Goal: Information Seeking & Learning: Learn about a topic

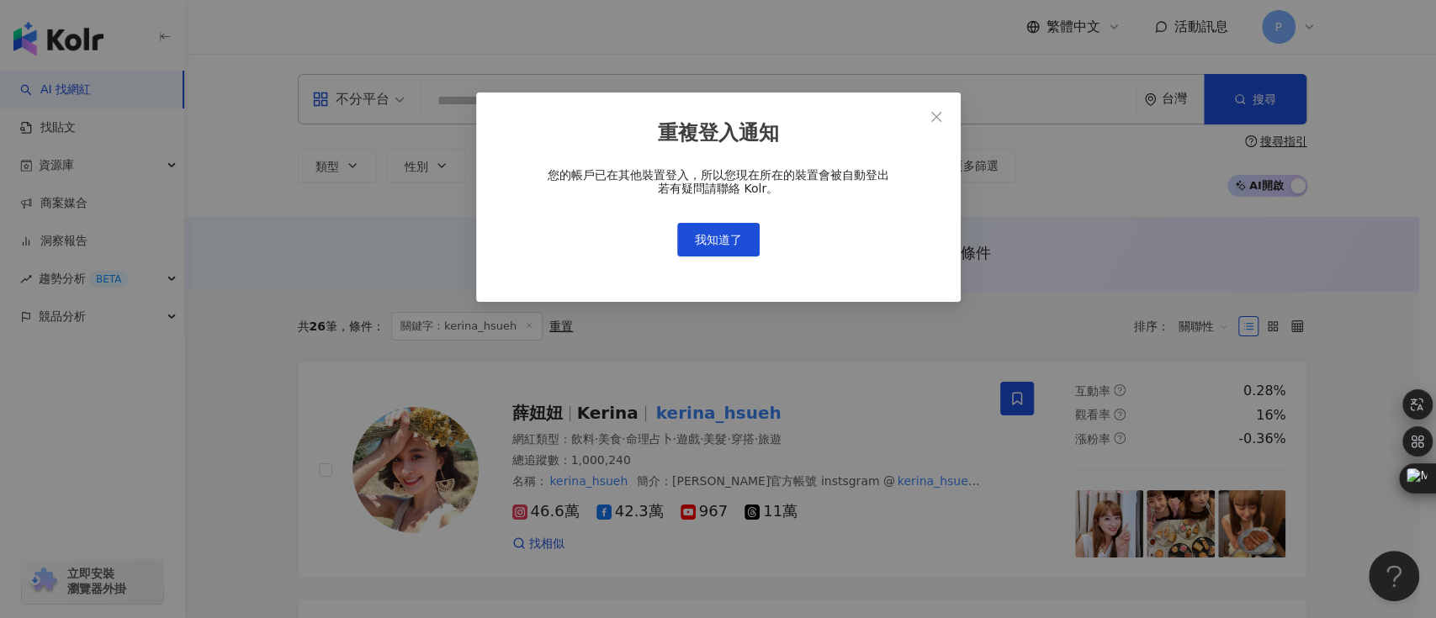
click at [734, 220] on div "您的帳戶已在其他裝置登入，所以您現在所在的裝置會被自動登出 若有疑問請聯絡 Kolr。 我知道了" at bounding box center [718, 212] width 431 height 88
click at [730, 239] on span "我知道了" at bounding box center [718, 239] width 47 height 13
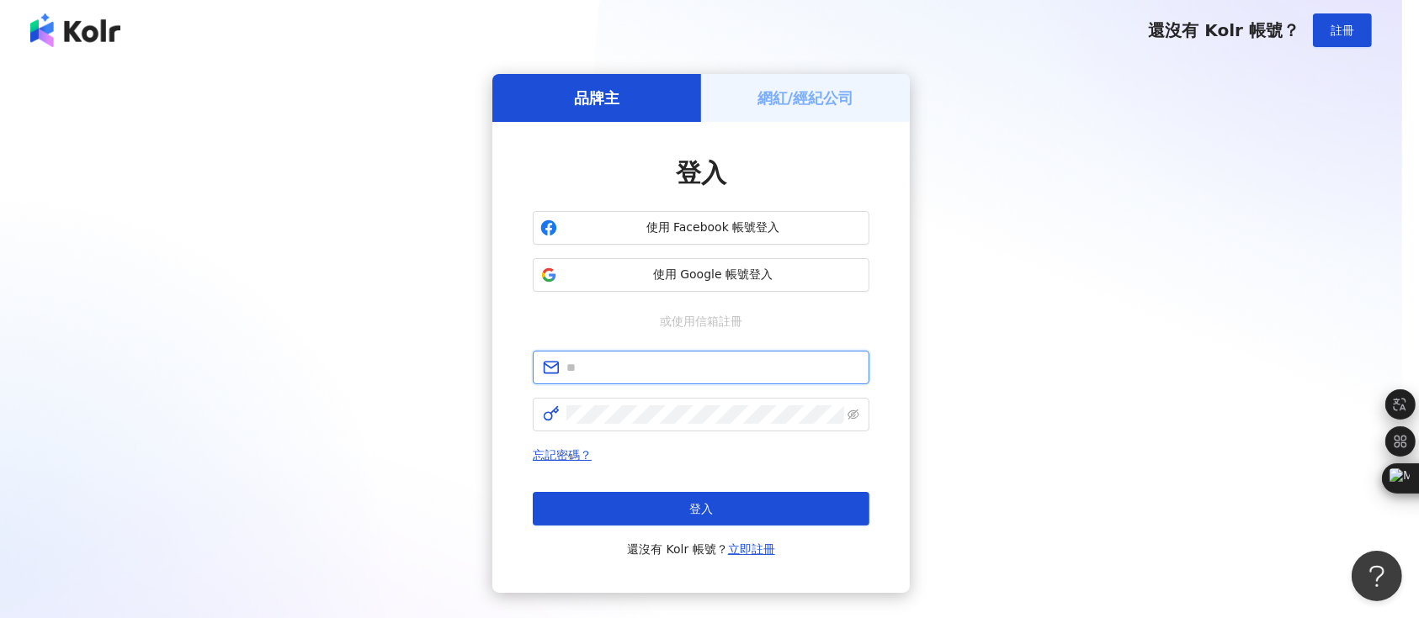
type input "**********"
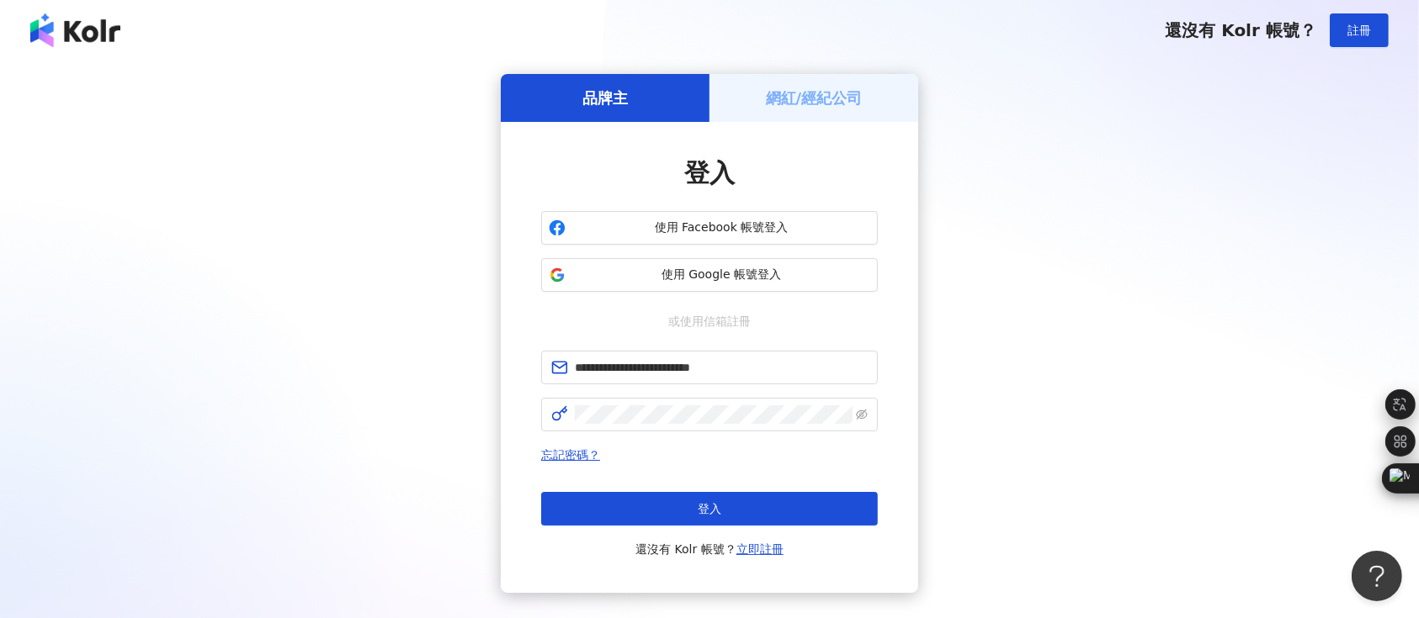
click at [306, 211] on div "**********" at bounding box center [709, 333] width 1378 height 519
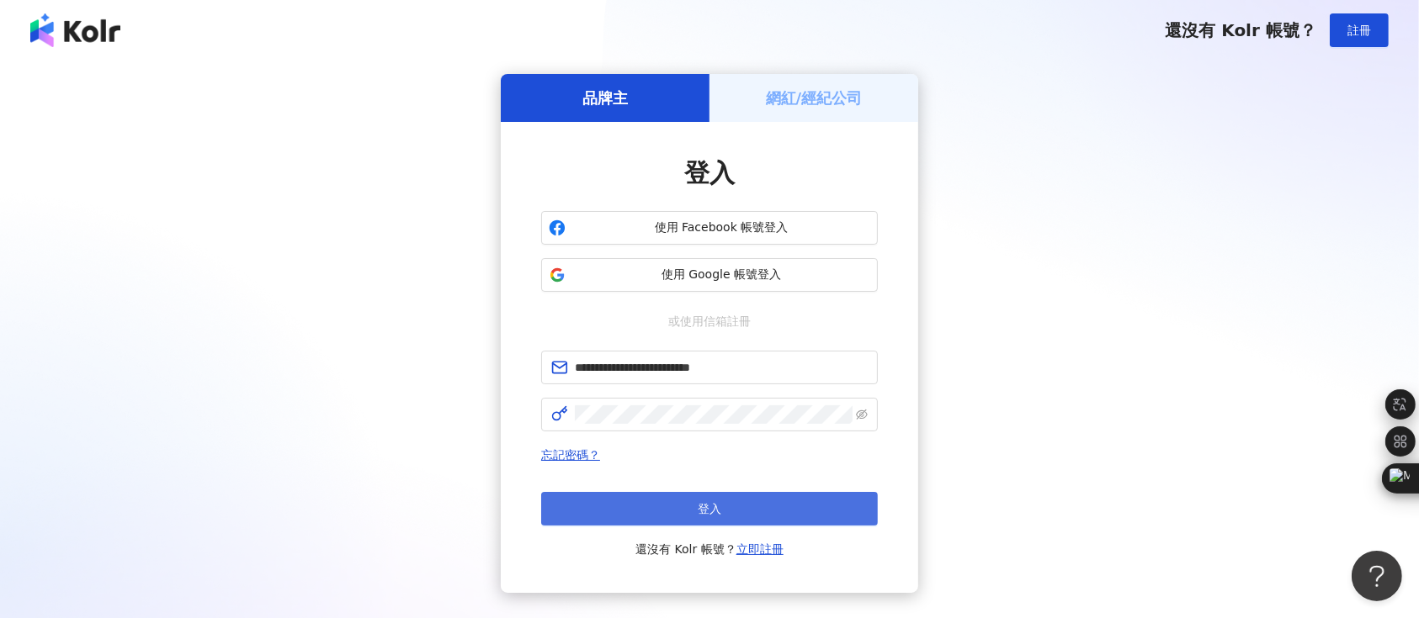
click at [771, 505] on button "登入" at bounding box center [709, 509] width 337 height 34
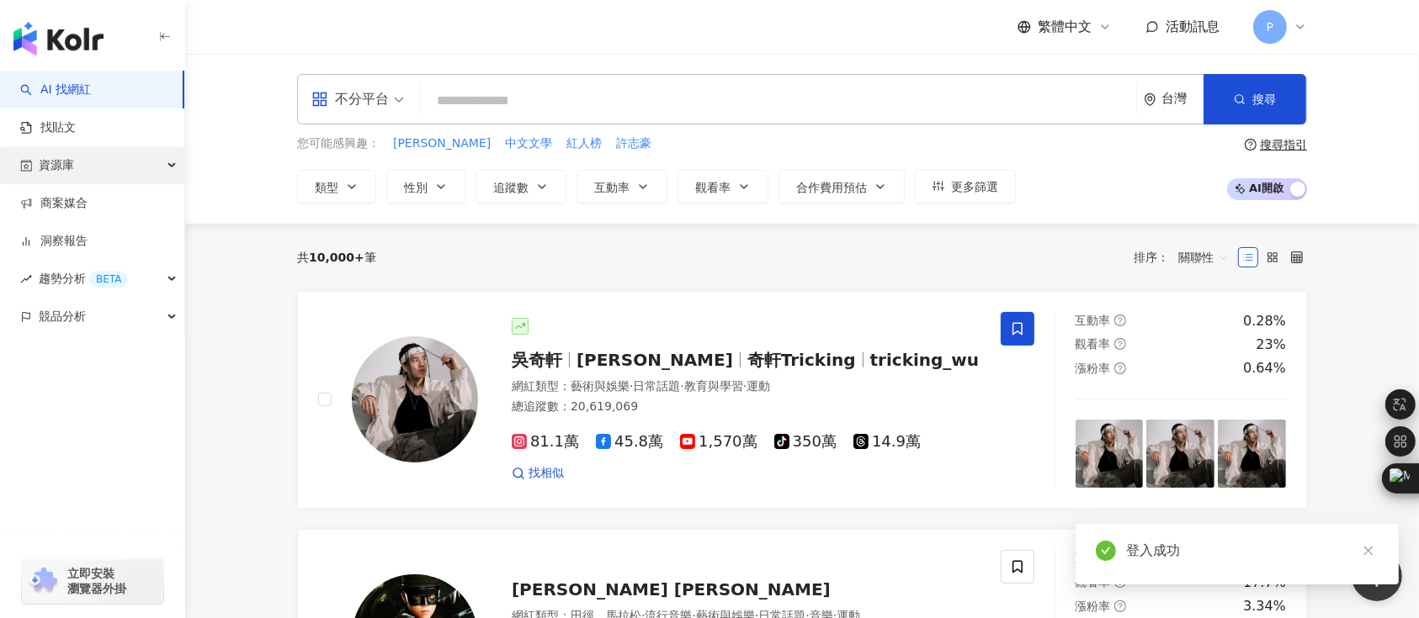
click at [152, 161] on div "資源庫" at bounding box center [92, 165] width 184 height 38
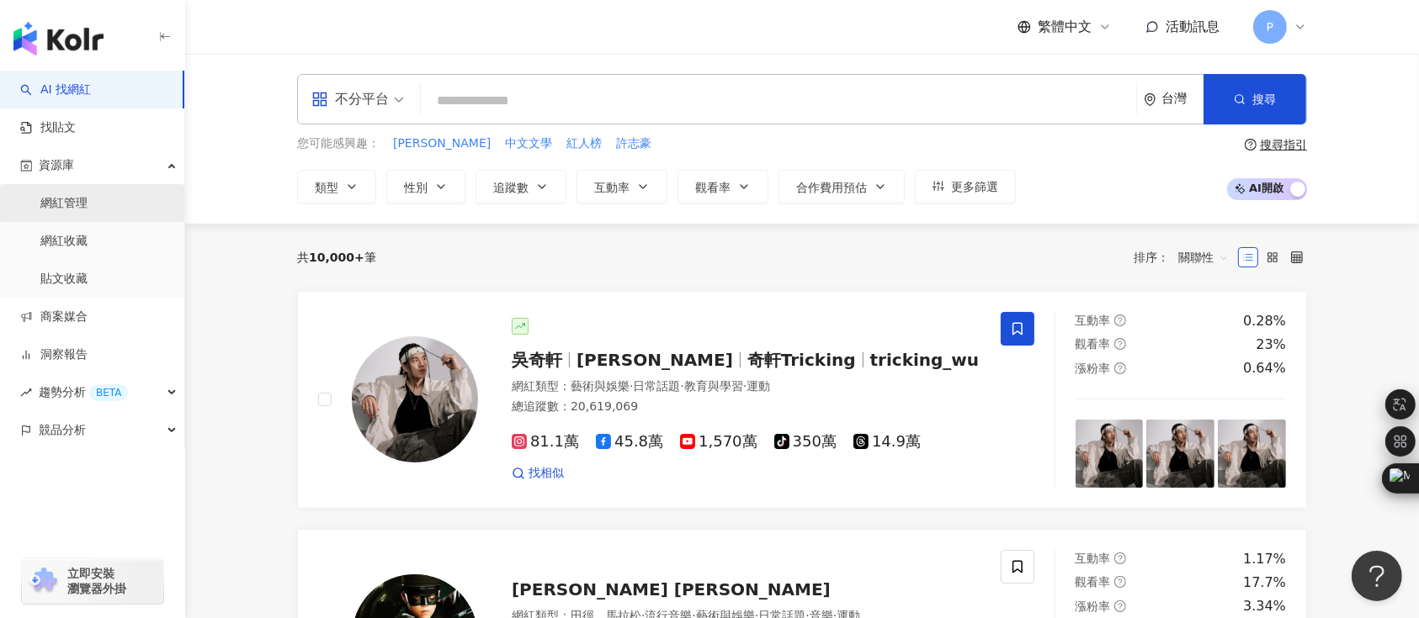
click at [88, 208] on link "網紅管理" at bounding box center [63, 203] width 47 height 17
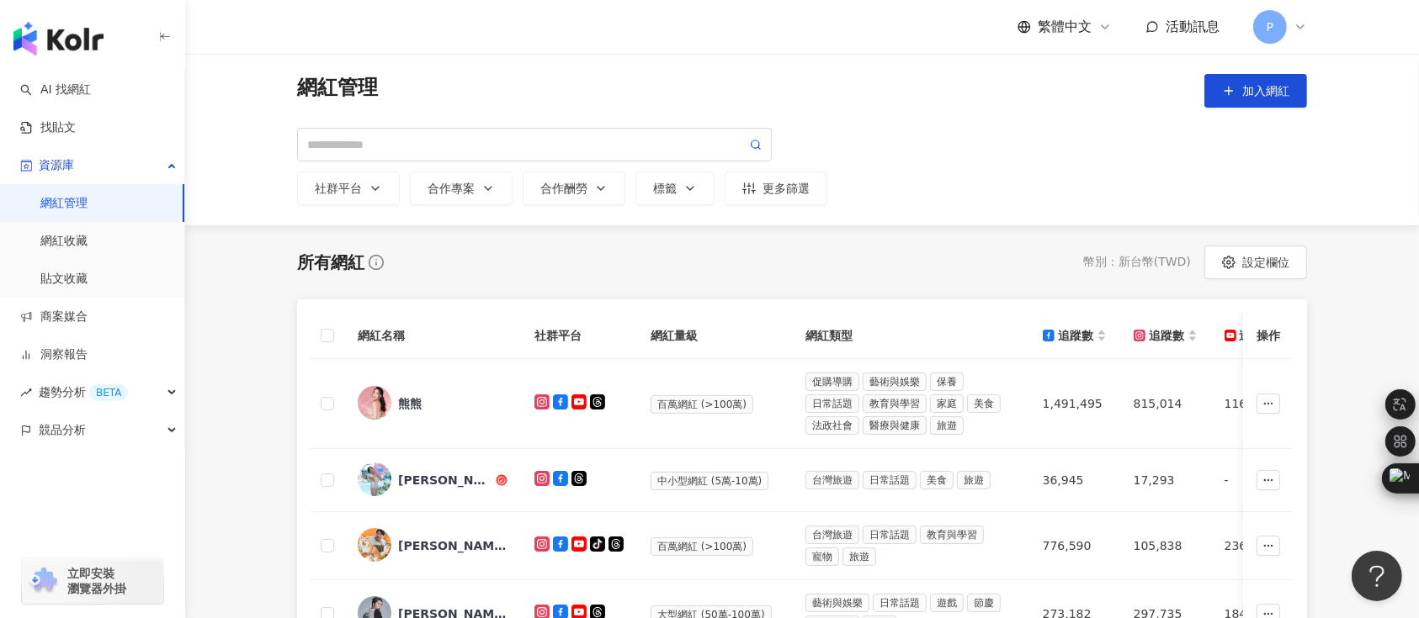
click at [814, 170] on div "社群平台 合作專案 合作酬勞 標籤 更多篩選" at bounding box center [802, 166] width 1010 height 77
click at [784, 199] on button "更多篩選" at bounding box center [775, 189] width 103 height 34
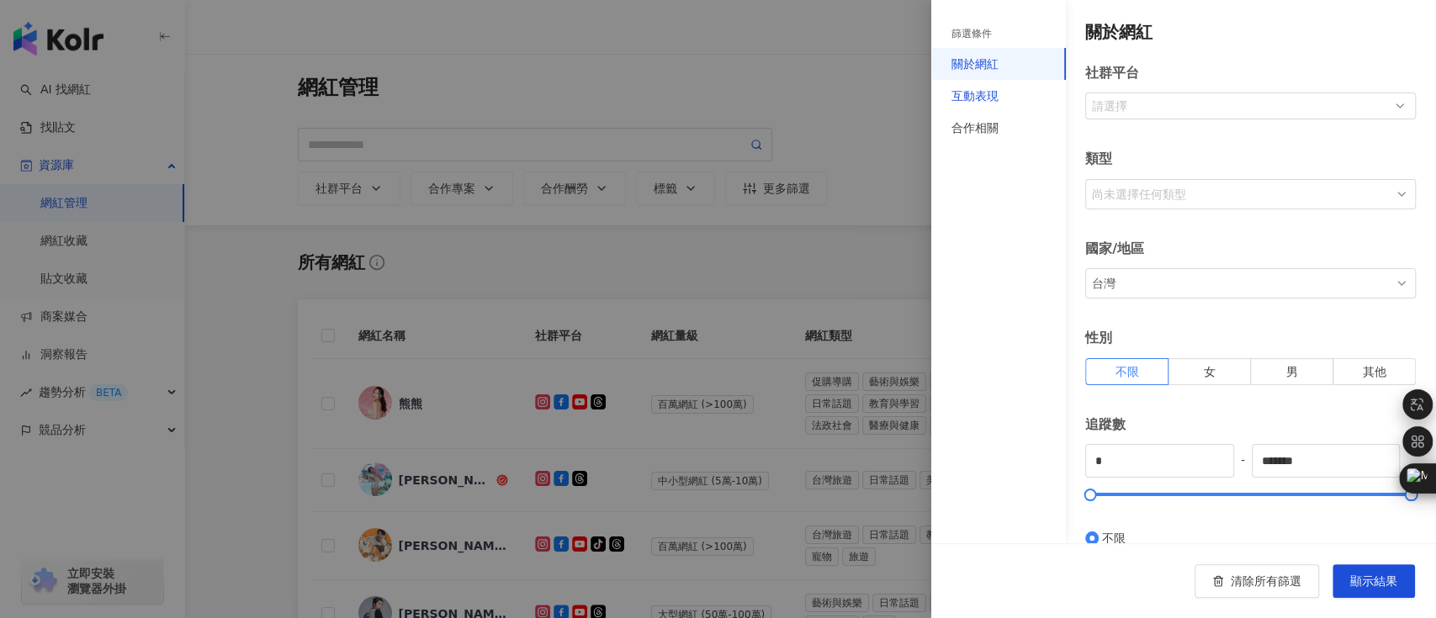
click at [973, 90] on div "互動表現" at bounding box center [975, 96] width 47 height 19
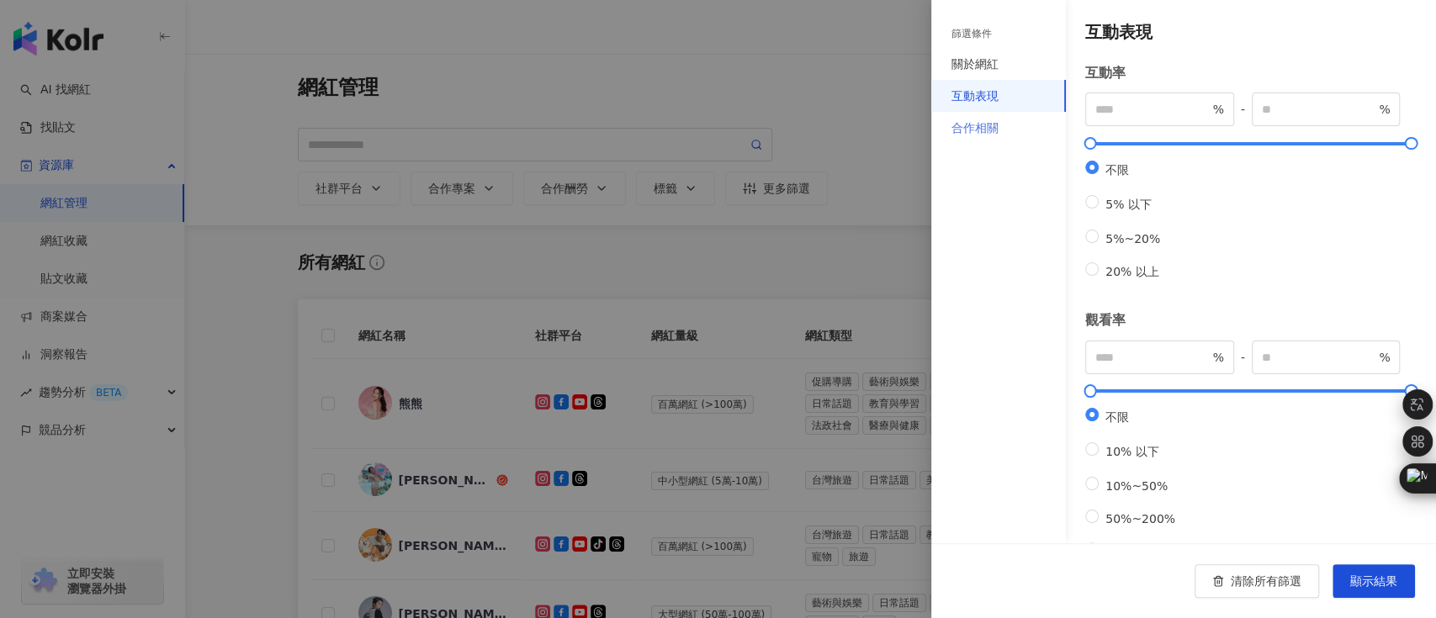
click at [953, 140] on div "合作相關" at bounding box center [998, 128] width 135 height 32
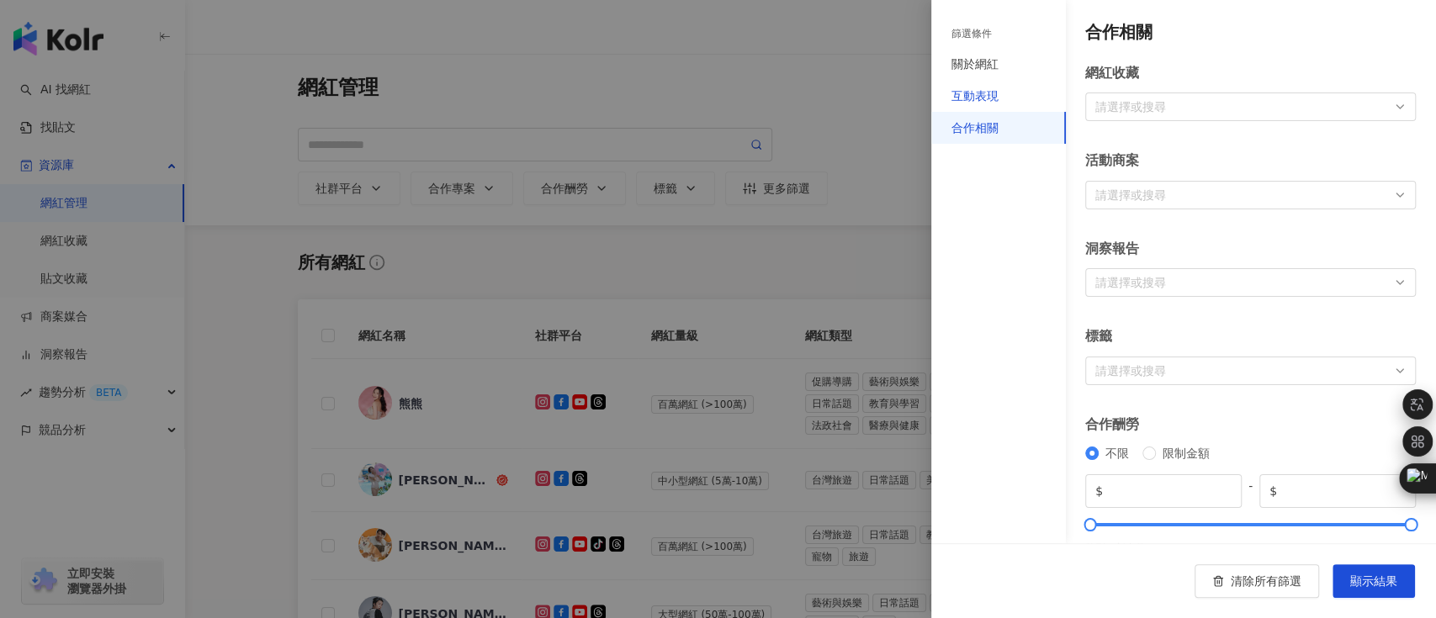
click at [962, 94] on div "互動表現" at bounding box center [975, 96] width 47 height 19
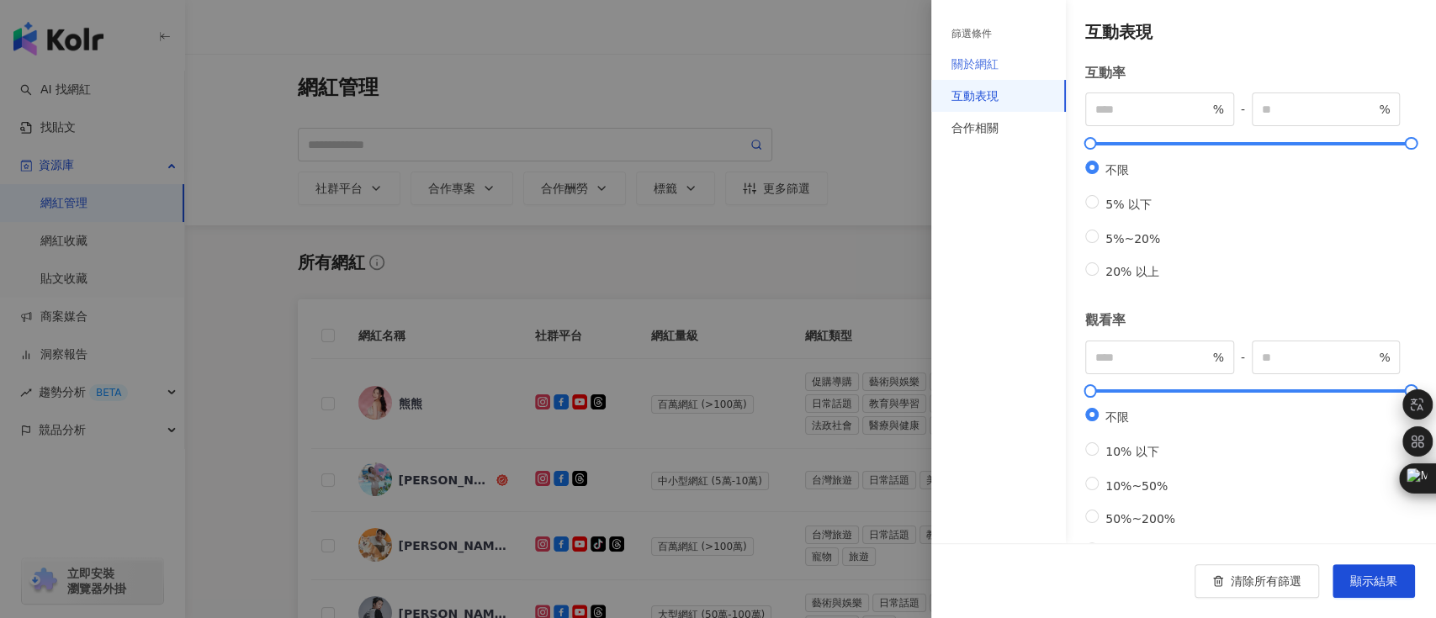
click at [963, 52] on div "關於網紅" at bounding box center [998, 64] width 135 height 32
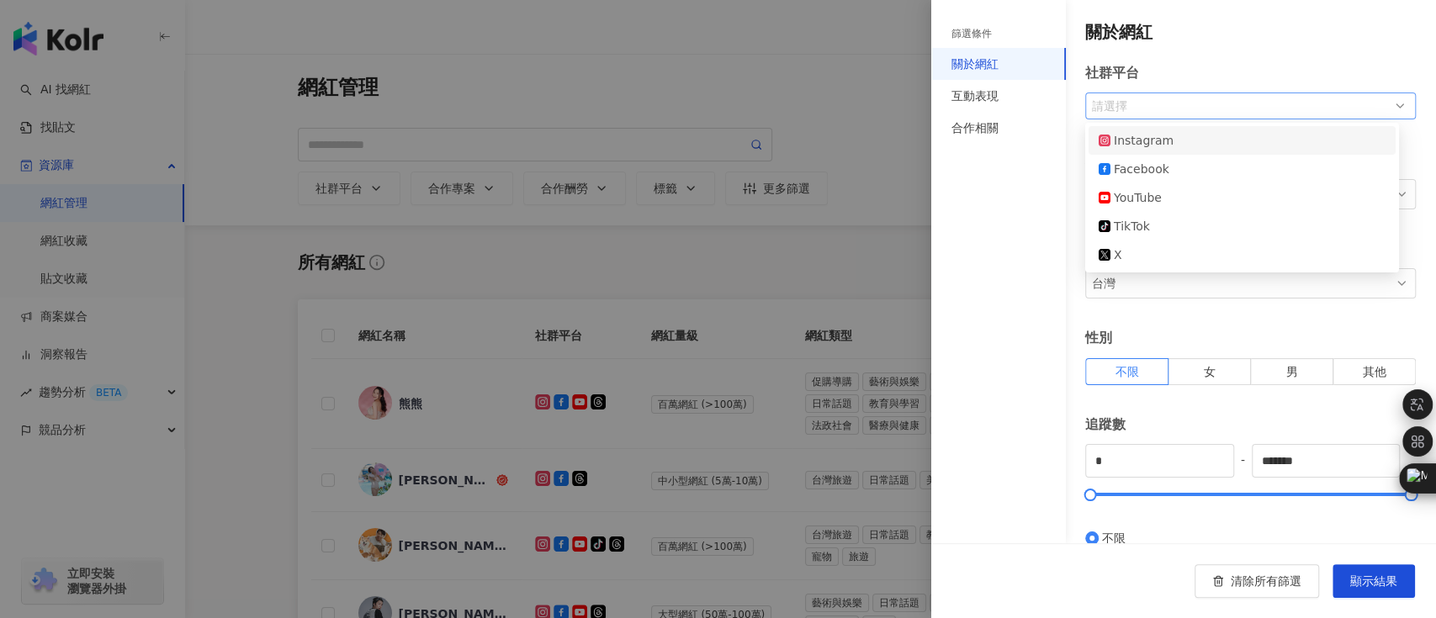
click at [1096, 118] on div "請選擇 ig fb Instagram Facebook YouTube tiktok-icon TikTok X" at bounding box center [1250, 106] width 331 height 27
click at [972, 295] on div "篩選條件 關於網紅 互動表現 合作相關" at bounding box center [998, 272] width 135 height 544
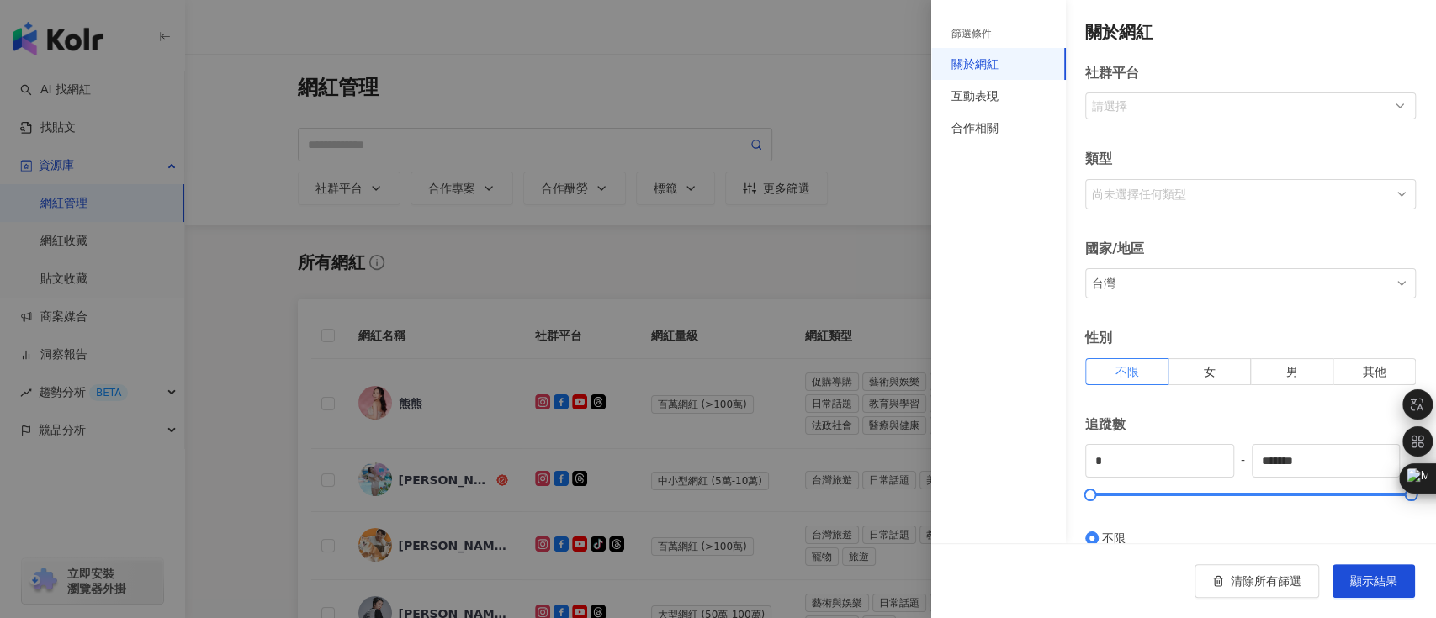
click at [1118, 186] on div "尚未選擇任何類型" at bounding box center [1240, 194] width 303 height 27
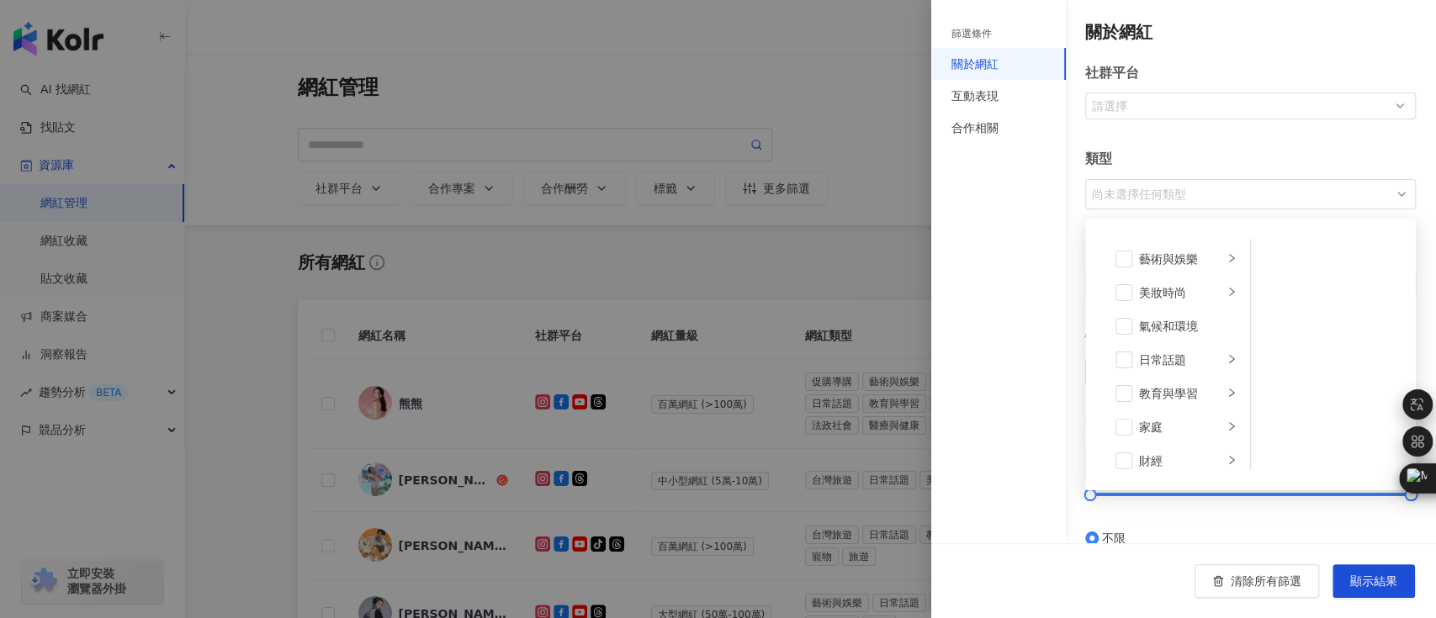
click at [1069, 245] on div "關於網紅 社群平台 請選擇 ig fb Instagram Facebook YouTube tiktok-icon TikTok X 類型 尚未選擇任何類型…" at bounding box center [1240, 521] width 351 height 1002
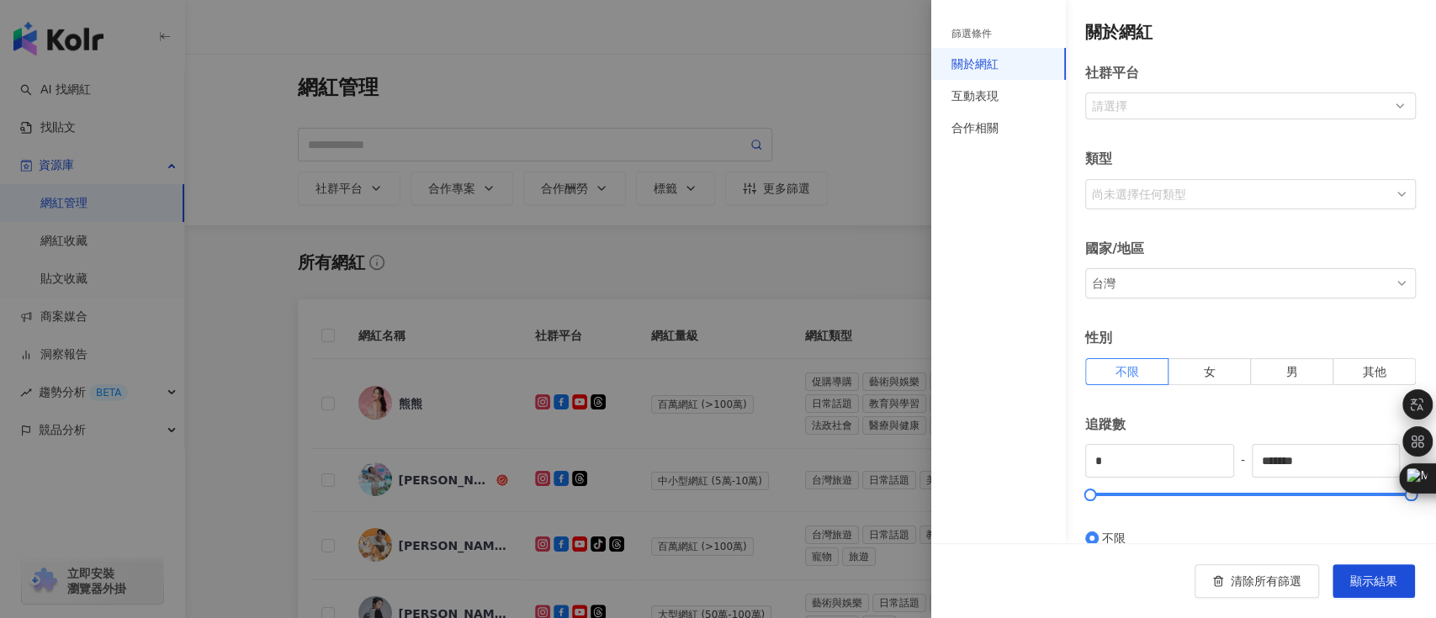
click at [1159, 285] on div "台灣" at bounding box center [1240, 283] width 303 height 27
click at [954, 373] on div "篩選條件 關於網紅 互動表現 合作相關" at bounding box center [998, 272] width 135 height 544
click at [1174, 374] on label "女" at bounding box center [1210, 371] width 82 height 27
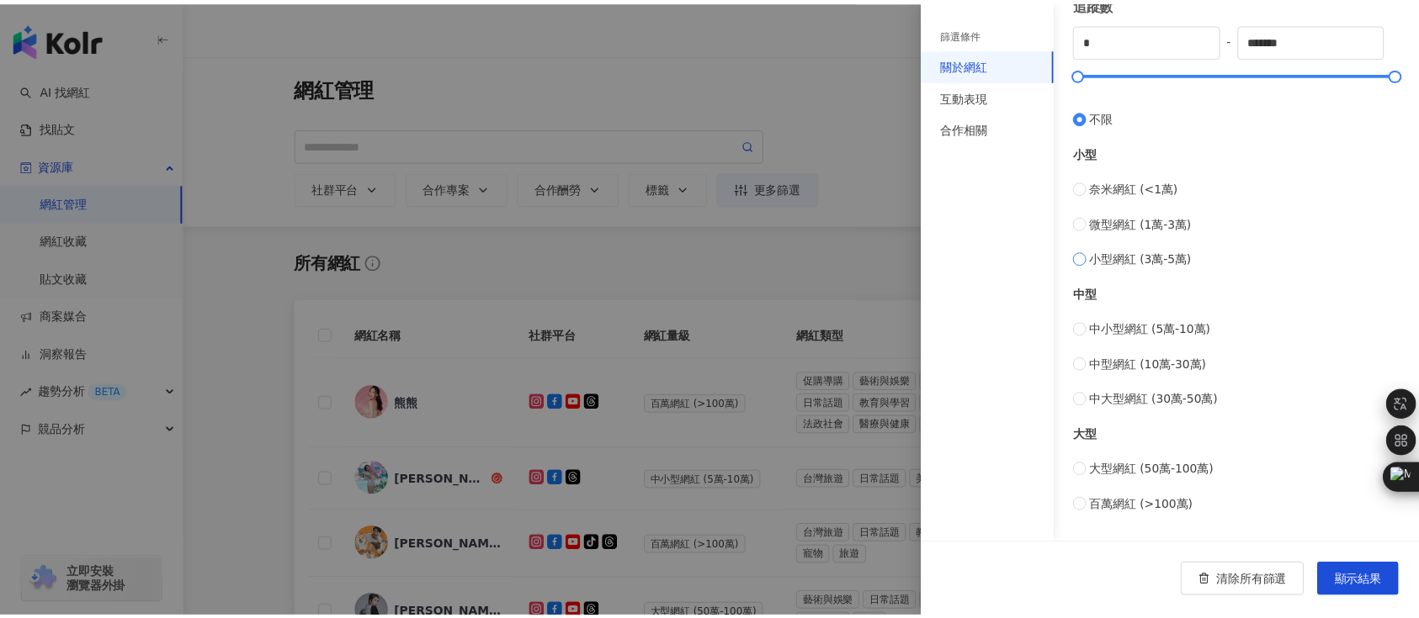
scroll to position [498, 0]
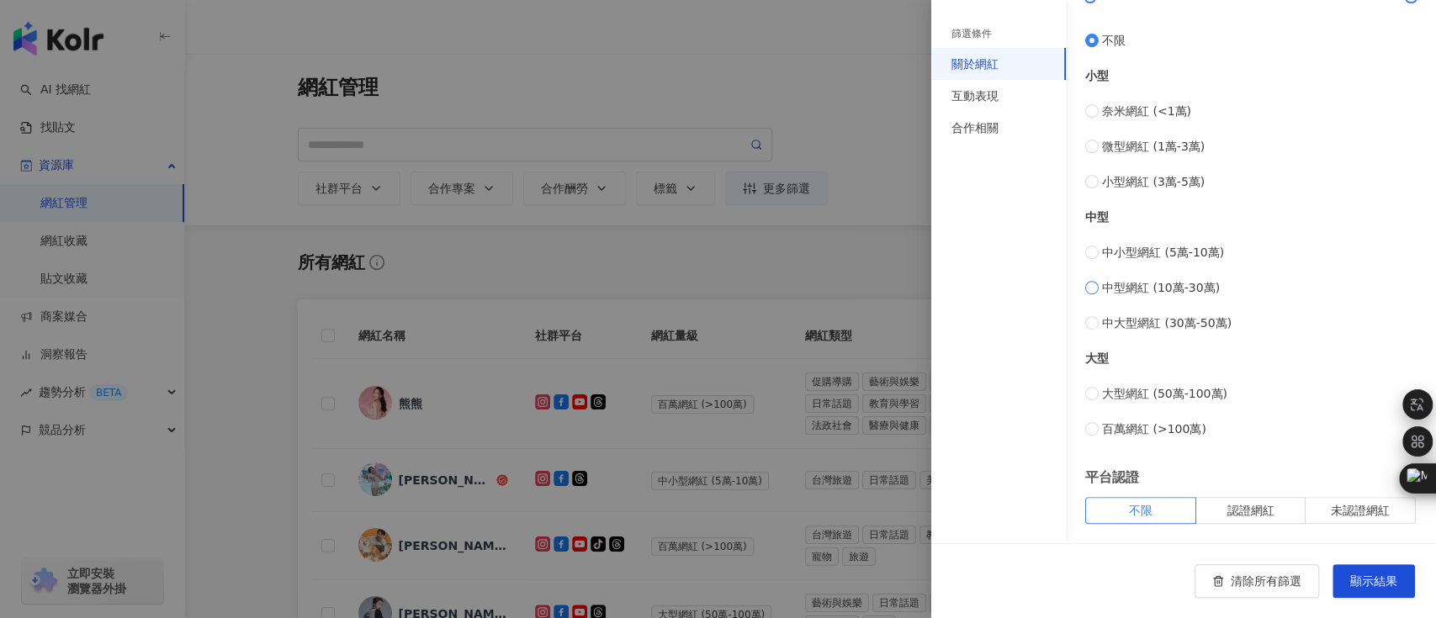
click at [1153, 294] on span "中型網紅 (10萬-30萬)" at bounding box center [1161, 288] width 118 height 19
type input "******"
click at [1138, 316] on span "中大型網紅 (30萬-50萬)" at bounding box center [1167, 323] width 130 height 19
type input "******"
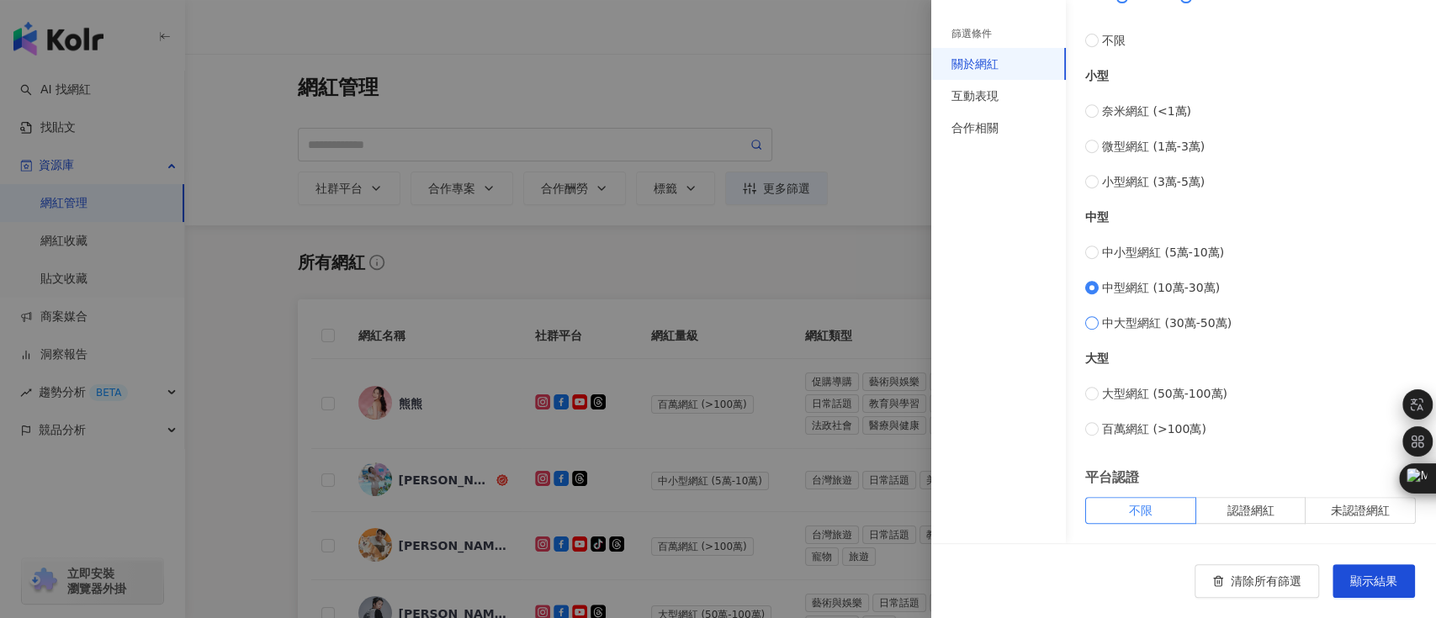
type input "******"
click at [1400, 591] on button "顯示結果" at bounding box center [1374, 582] width 82 height 34
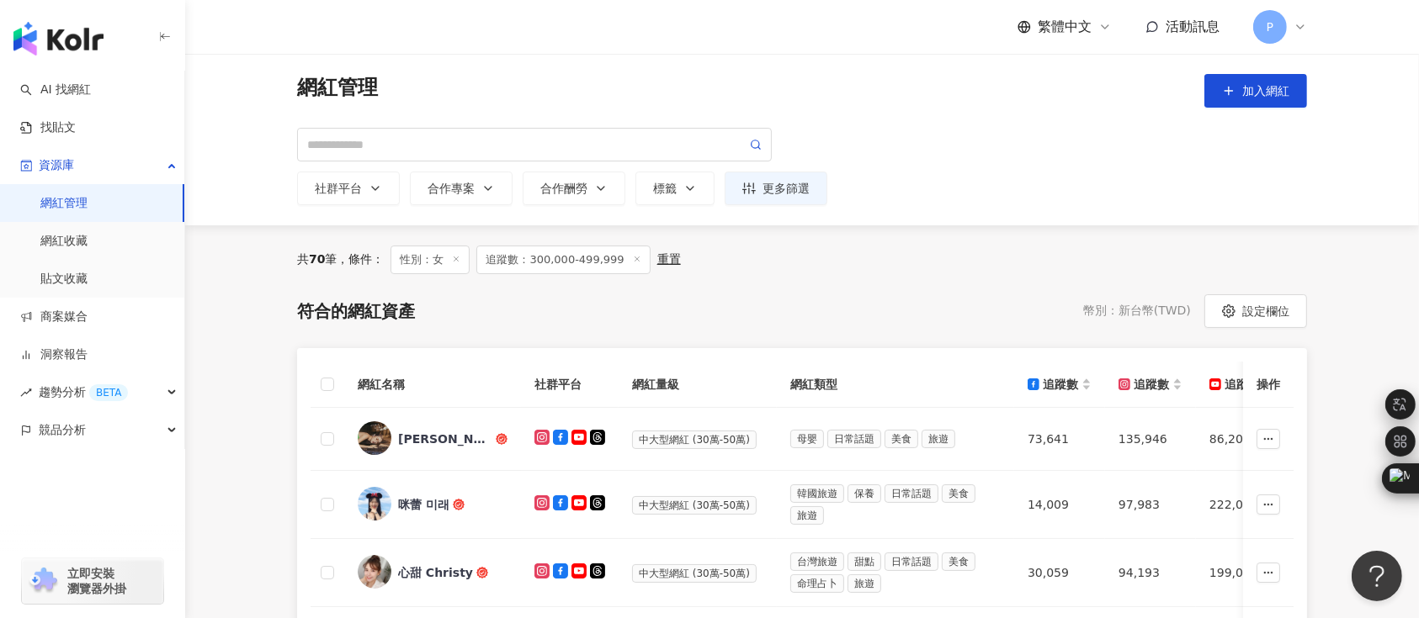
click at [1299, 216] on div "網紅管理 加入網紅 社群平台 合作專案 合作酬勞 標籤 更多篩選" at bounding box center [801, 140] width 1233 height 172
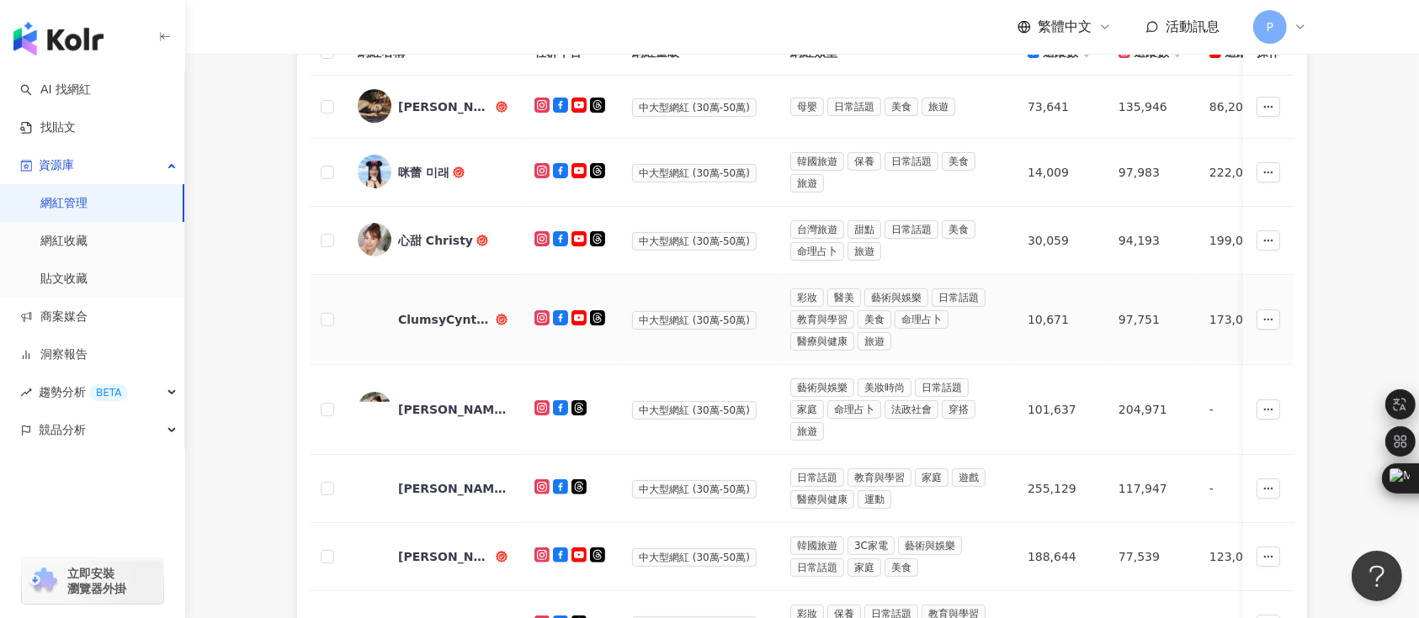
scroll to position [337, 0]
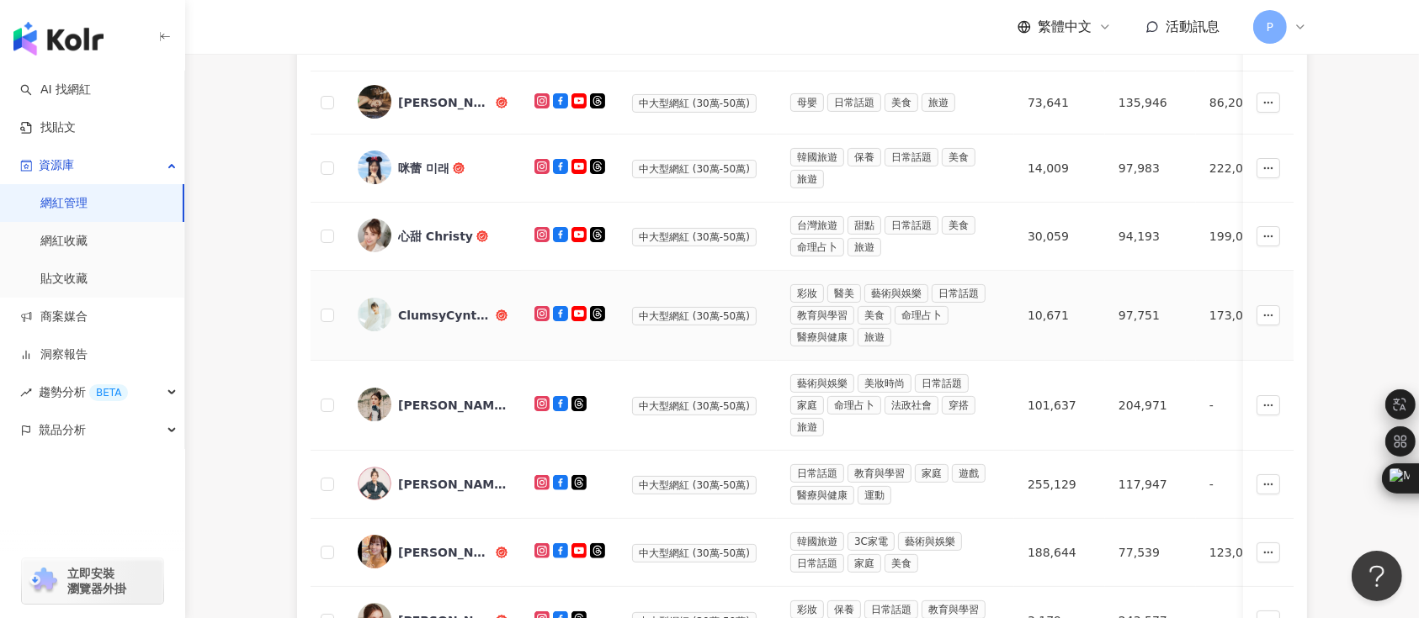
click at [447, 320] on div "ClumsyCynthia 黃可樂" at bounding box center [445, 315] width 94 height 17
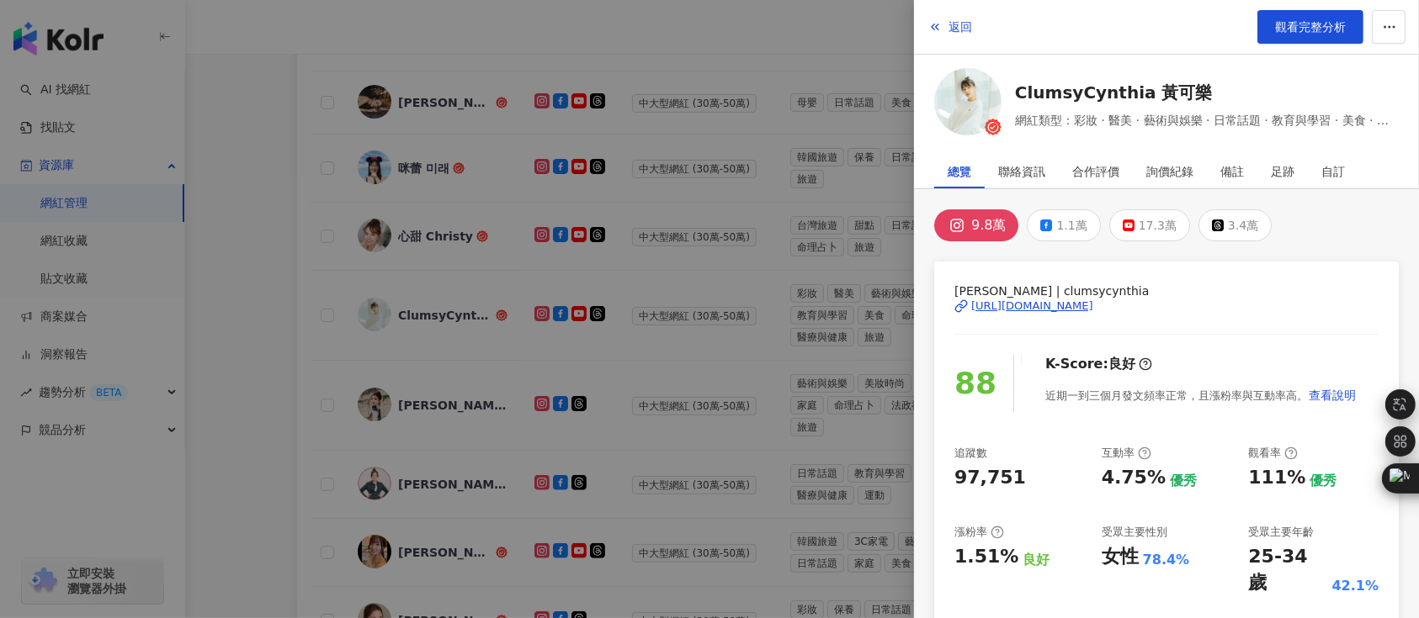
click at [507, 332] on div at bounding box center [709, 309] width 1419 height 618
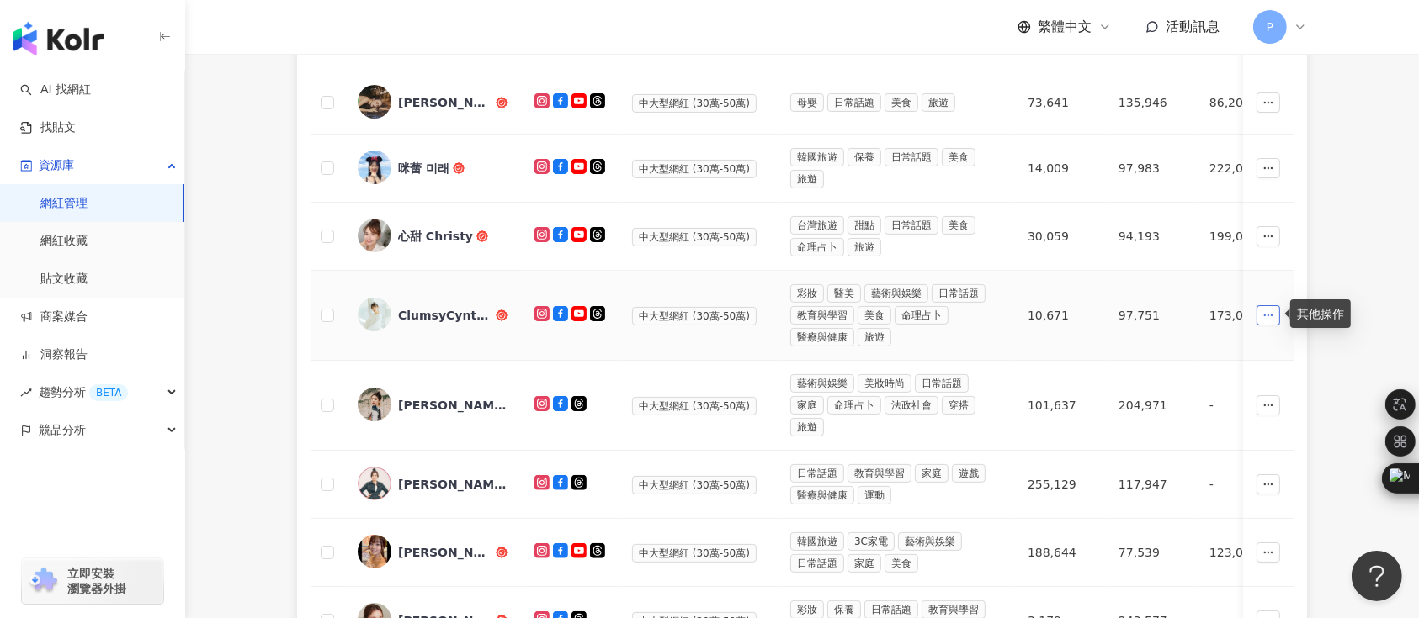
click at [1275, 316] on button "button" at bounding box center [1268, 315] width 24 height 20
click at [403, 289] on td "ClumsyCynthia 黃可樂" at bounding box center [432, 316] width 177 height 90
click at [396, 311] on div "ClumsyCynthia 黃可樂" at bounding box center [433, 315] width 150 height 35
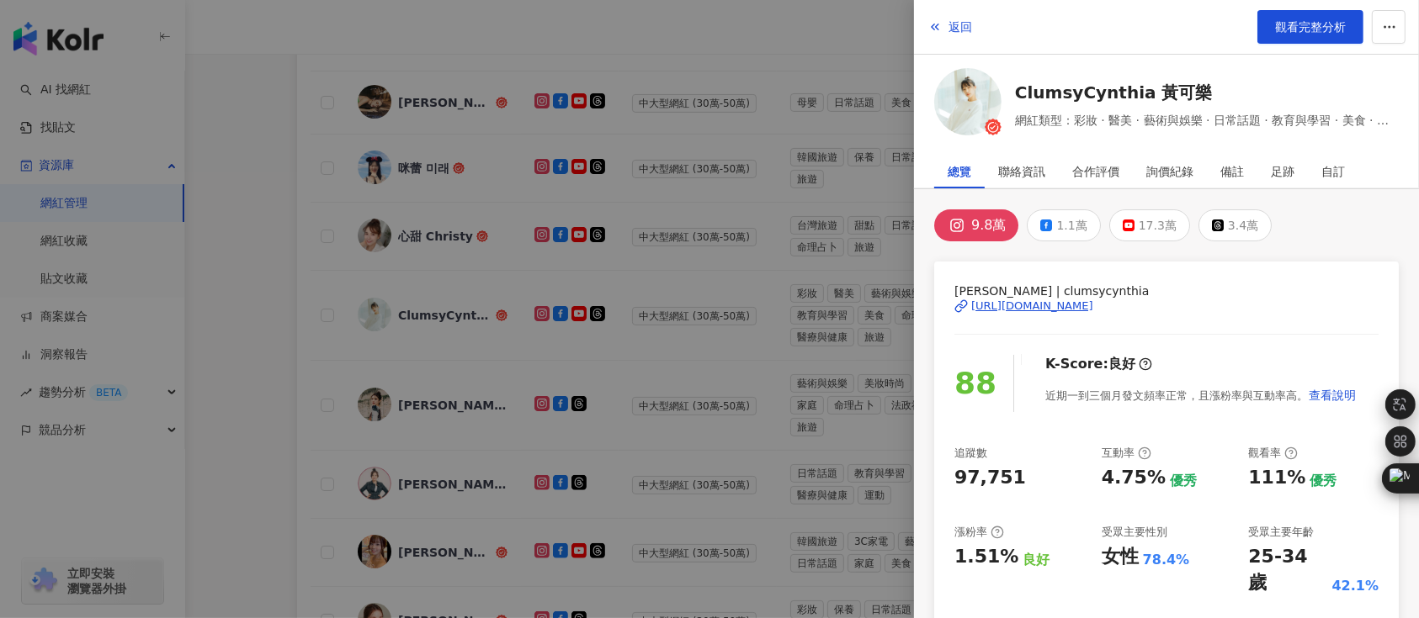
click at [237, 273] on div at bounding box center [709, 309] width 1419 height 618
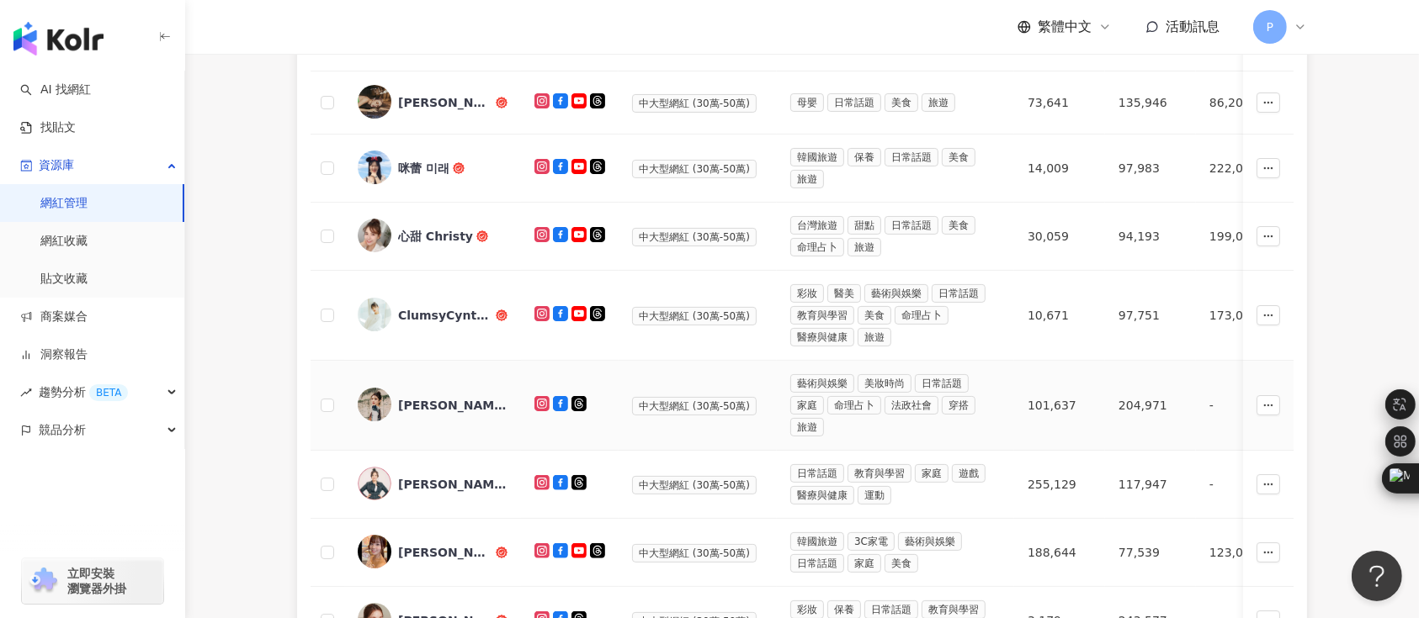
click at [412, 401] on div "[PERSON_NAME]" at bounding box center [452, 405] width 109 height 17
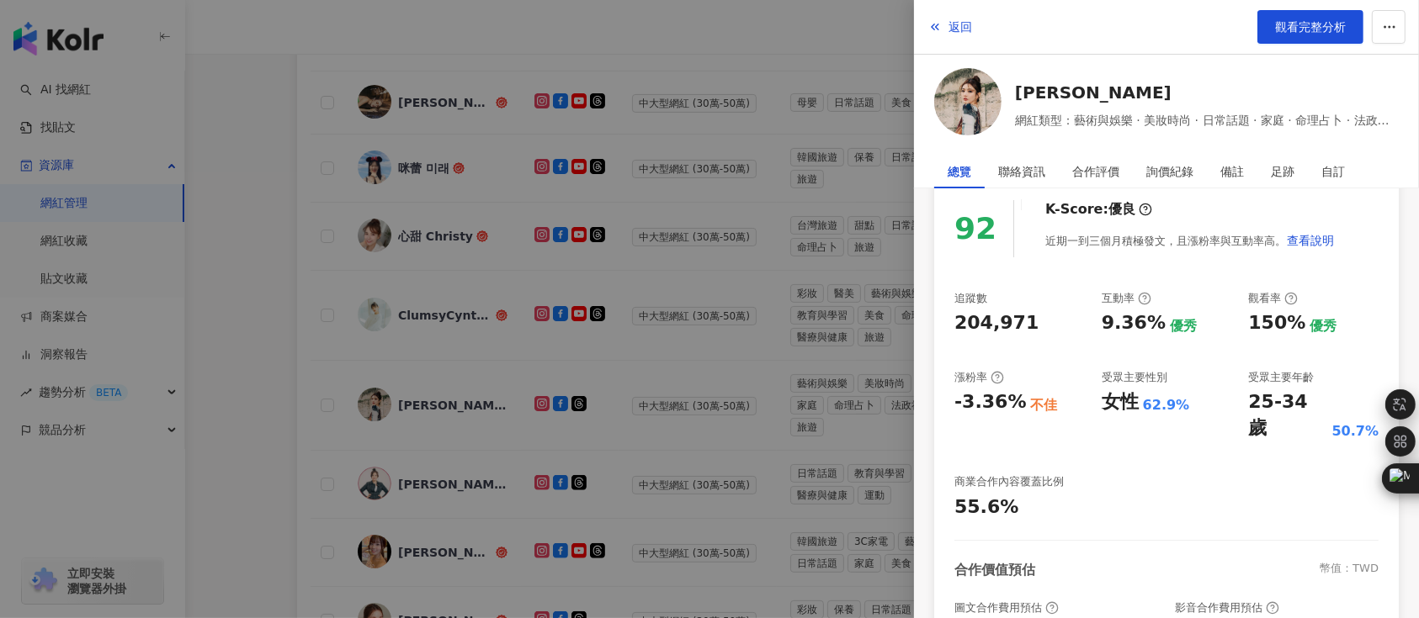
scroll to position [347, 0]
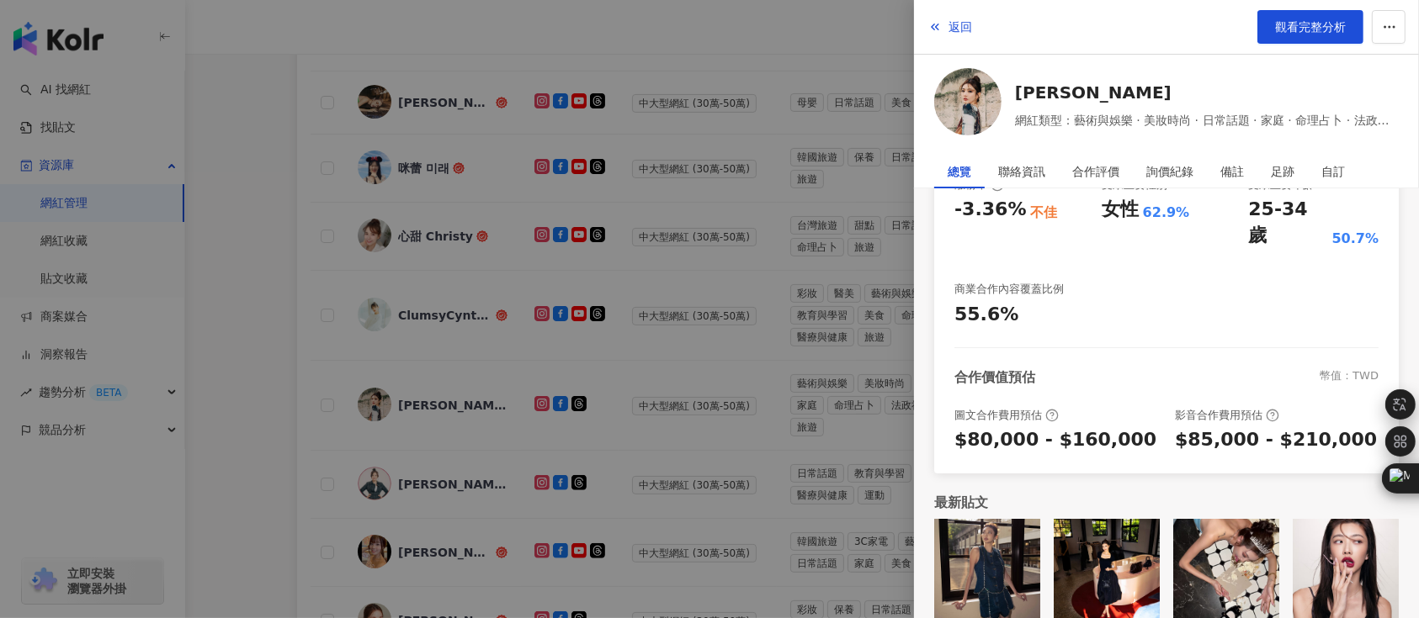
click at [427, 471] on div at bounding box center [709, 309] width 1419 height 618
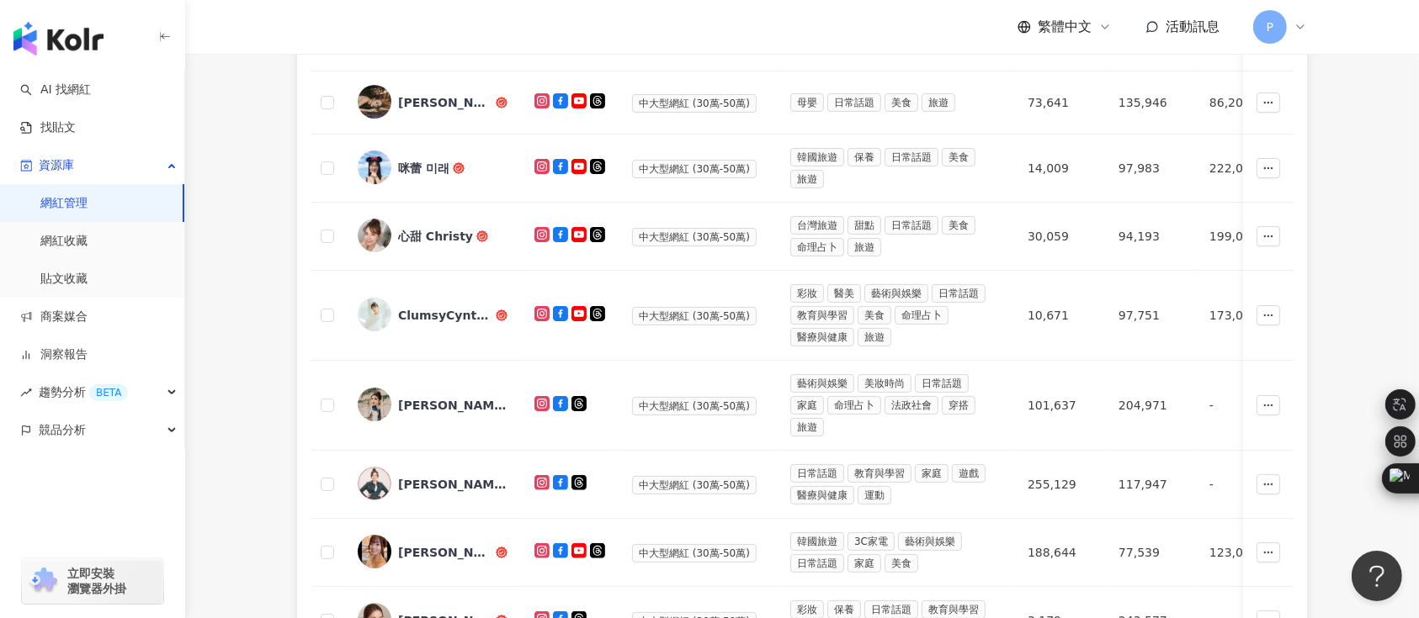
click at [432, 478] on div "[PERSON_NAME]" at bounding box center [452, 484] width 109 height 17
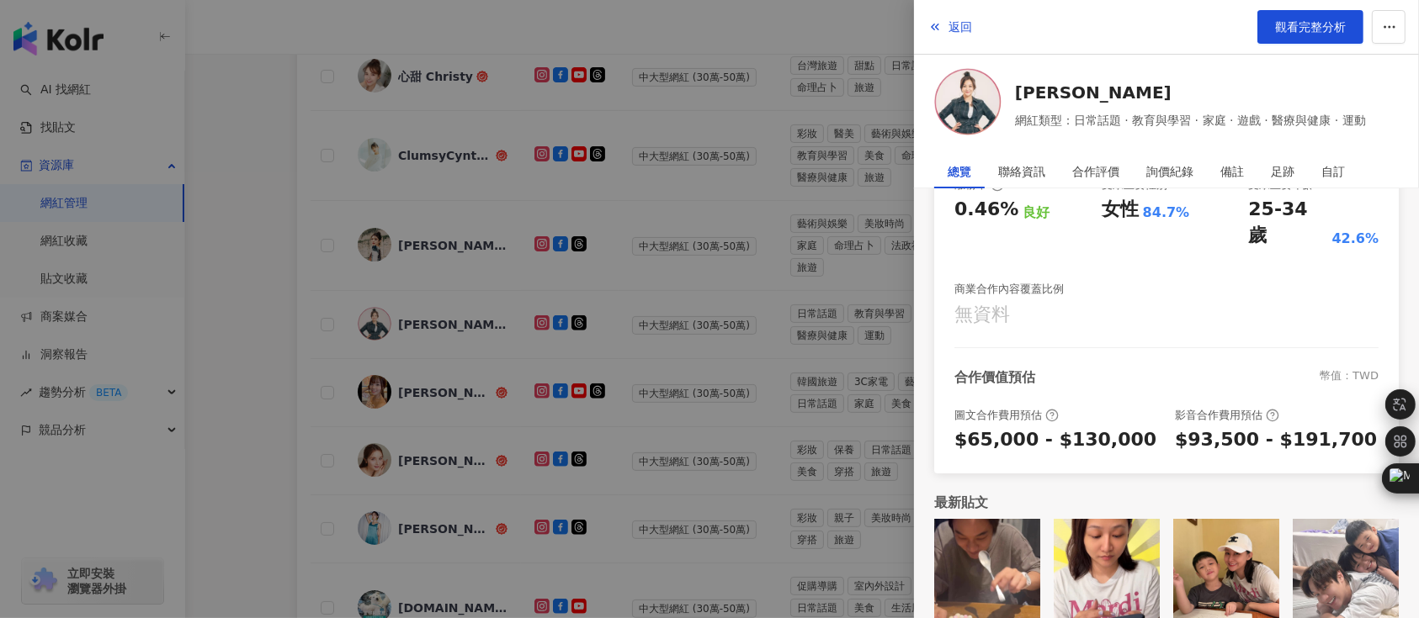
scroll to position [224, 0]
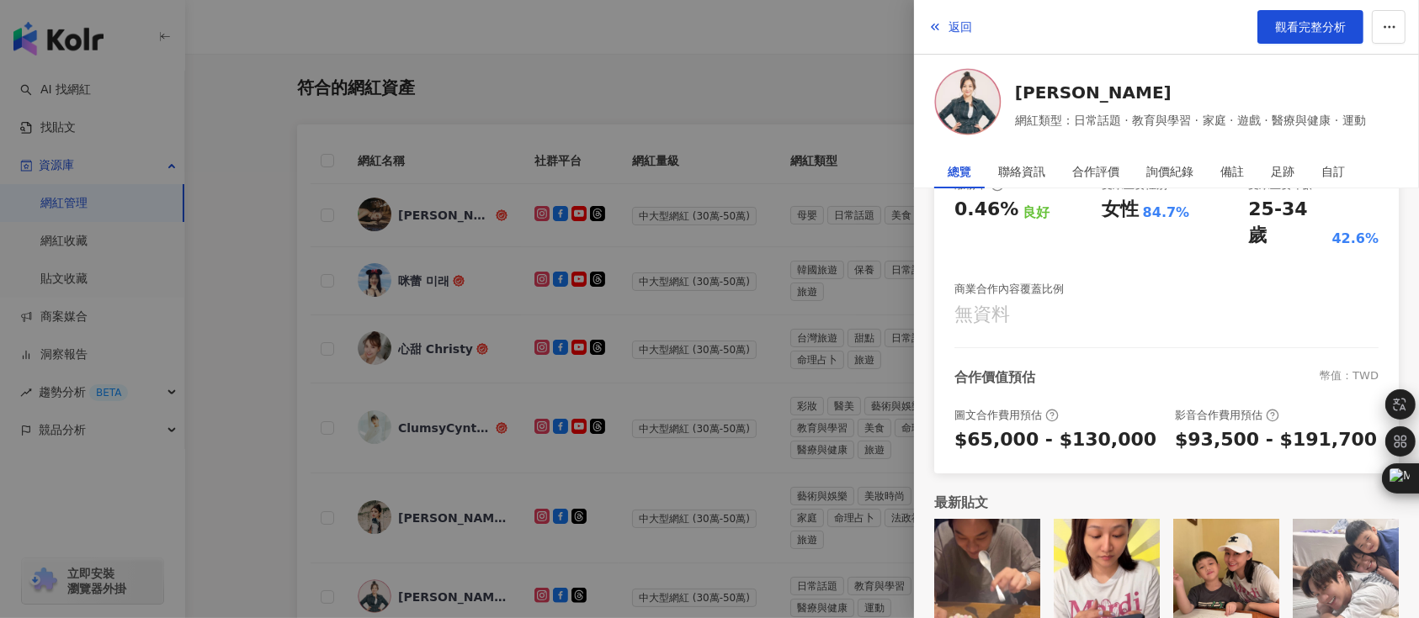
click at [263, 404] on div at bounding box center [709, 309] width 1419 height 618
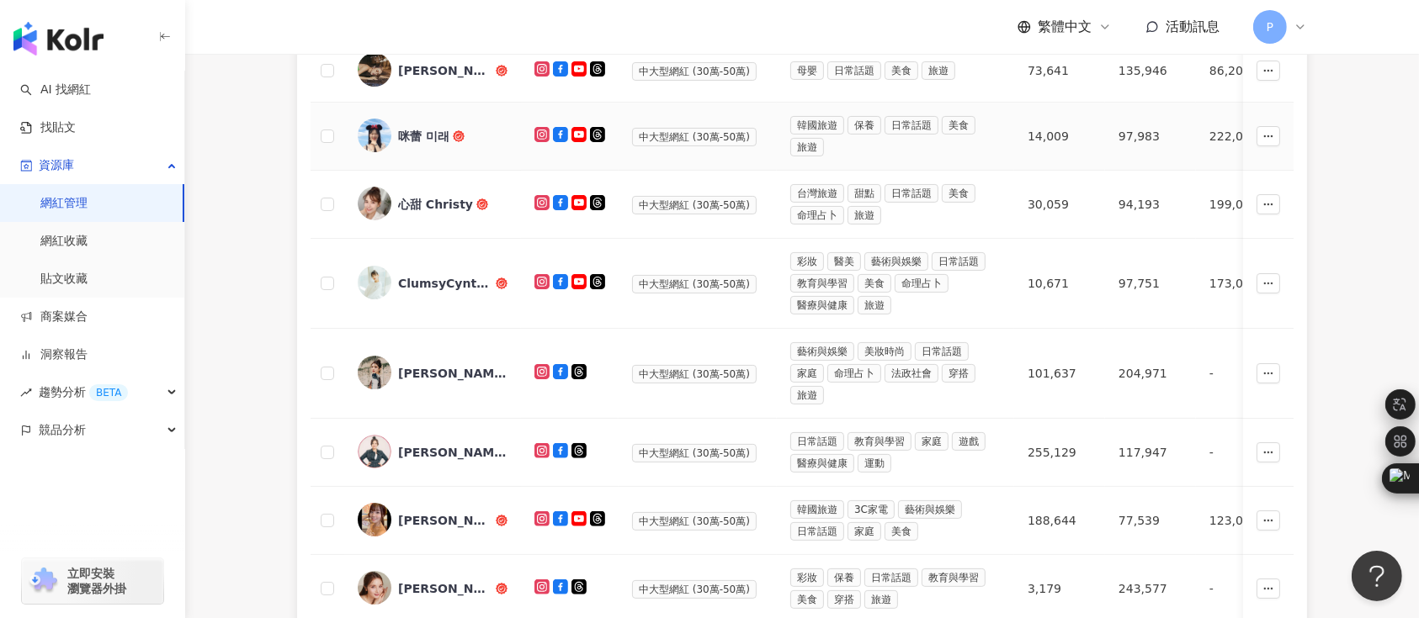
scroll to position [448, 0]
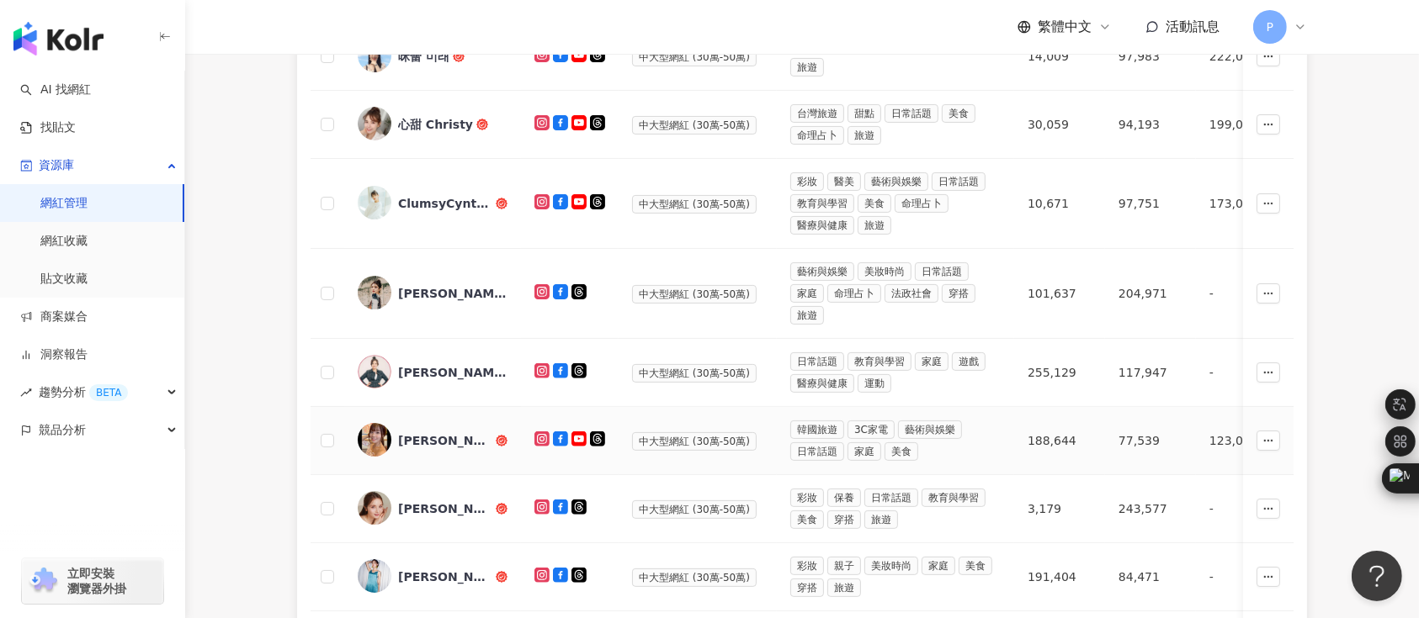
click at [417, 443] on div "[PERSON_NAME]" at bounding box center [445, 440] width 94 height 17
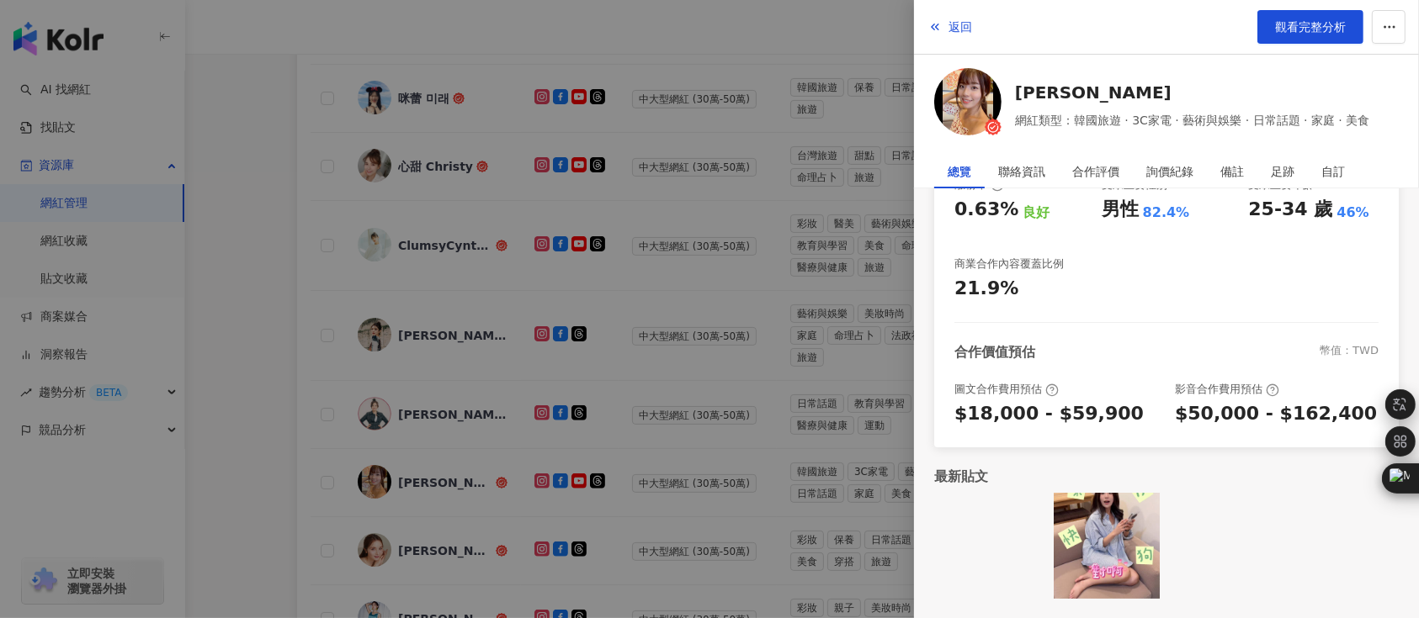
scroll to position [224, 0]
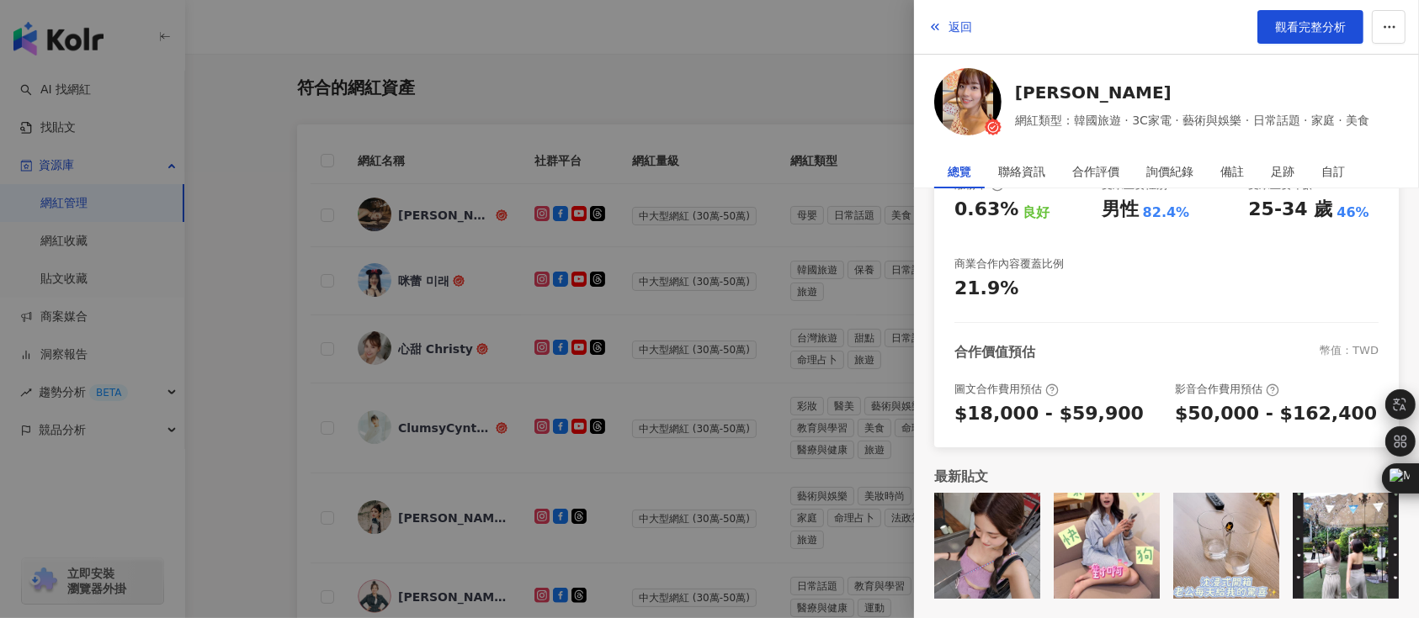
click at [257, 267] on div at bounding box center [709, 309] width 1419 height 618
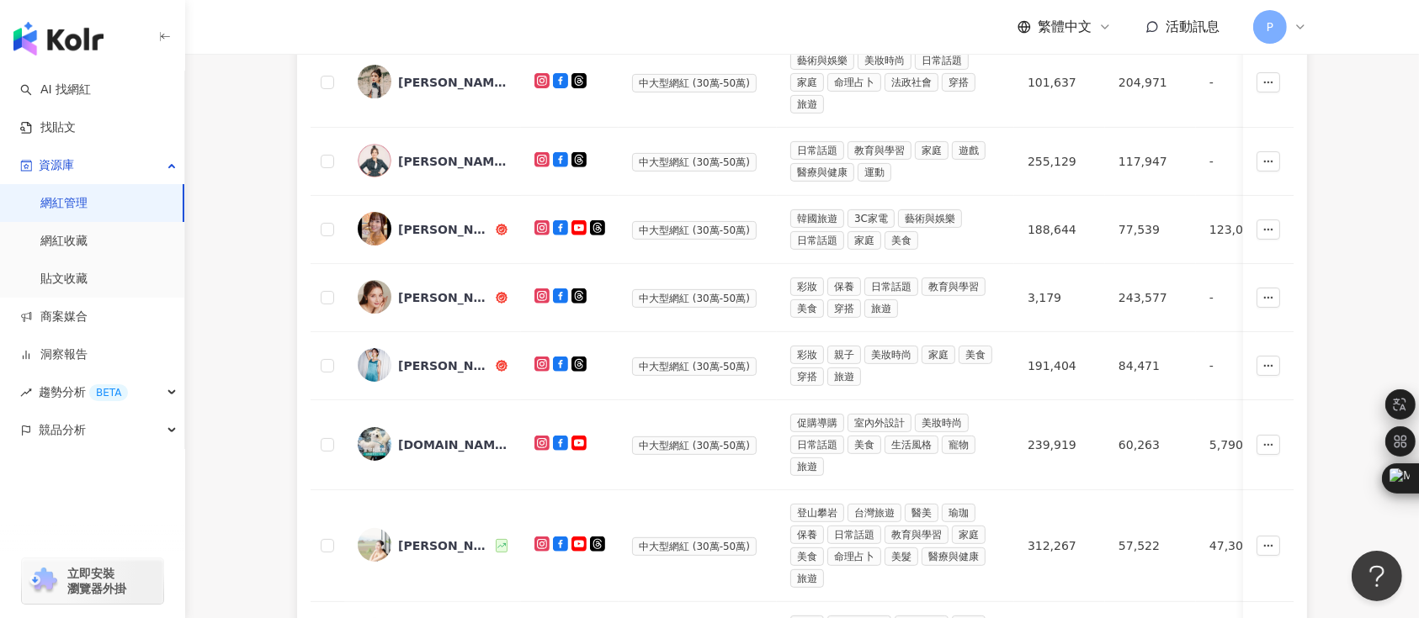
scroll to position [673, 0]
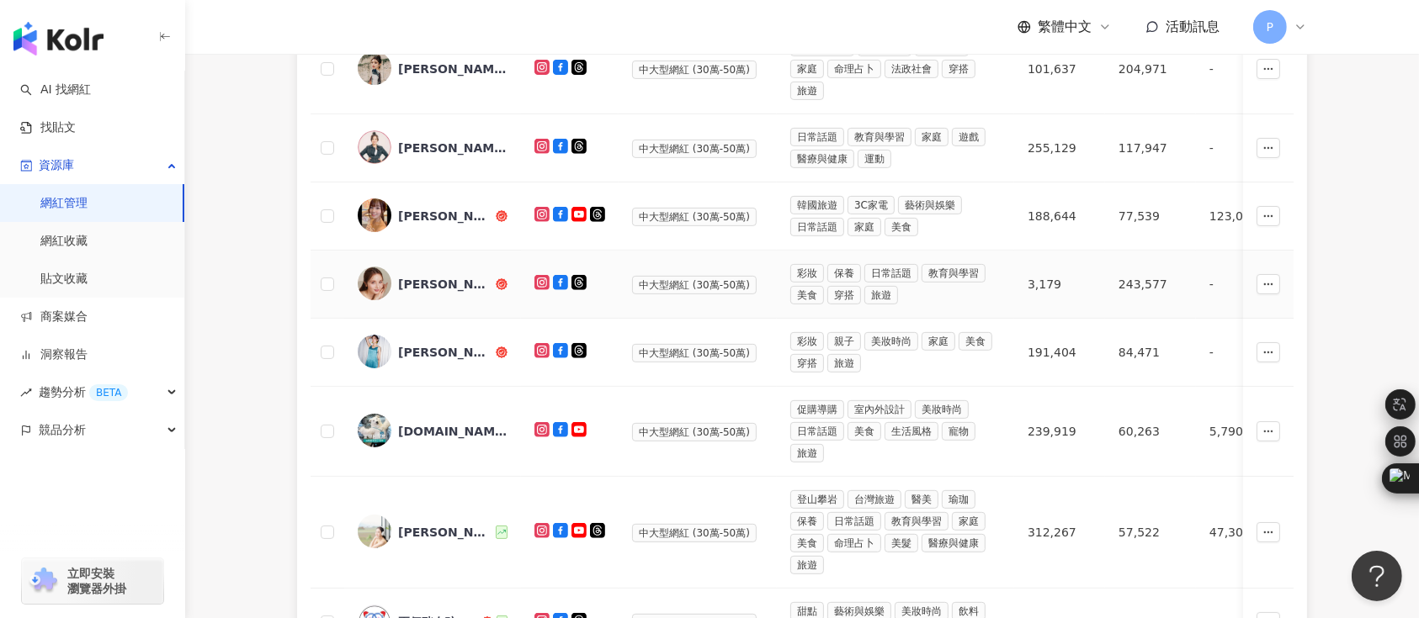
click at [410, 270] on div "[PERSON_NAME]" at bounding box center [433, 284] width 150 height 35
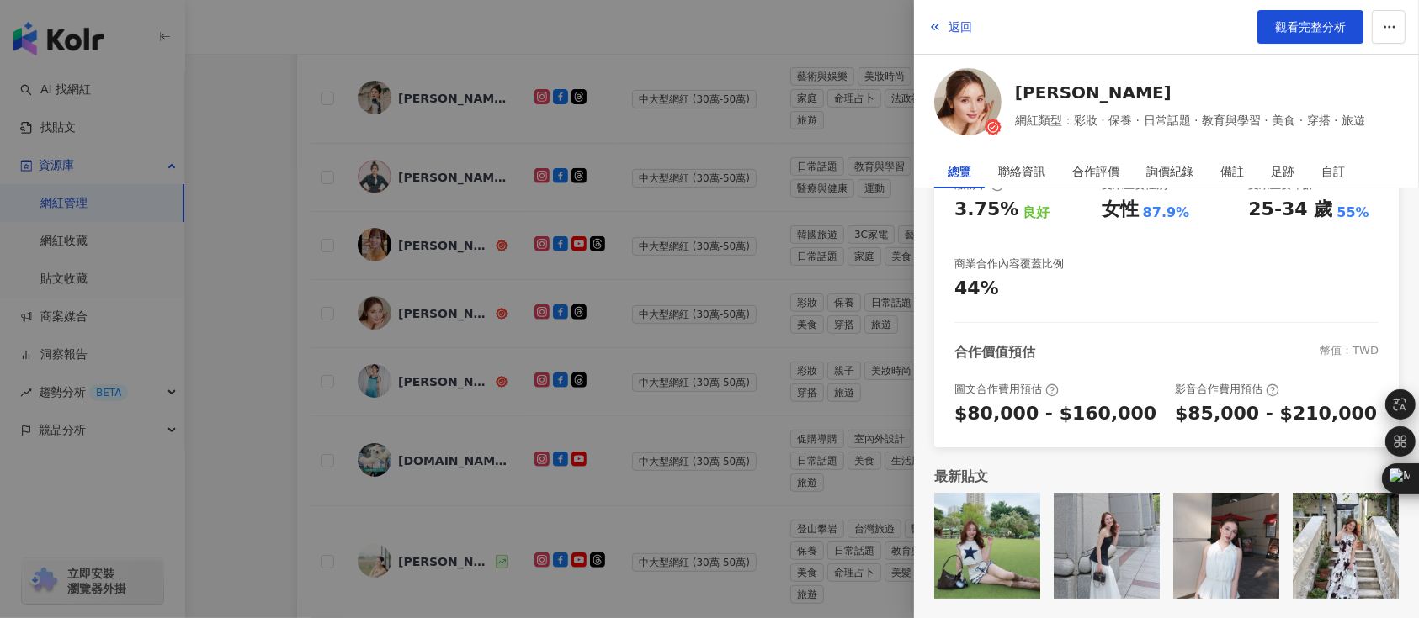
scroll to position [330, 0]
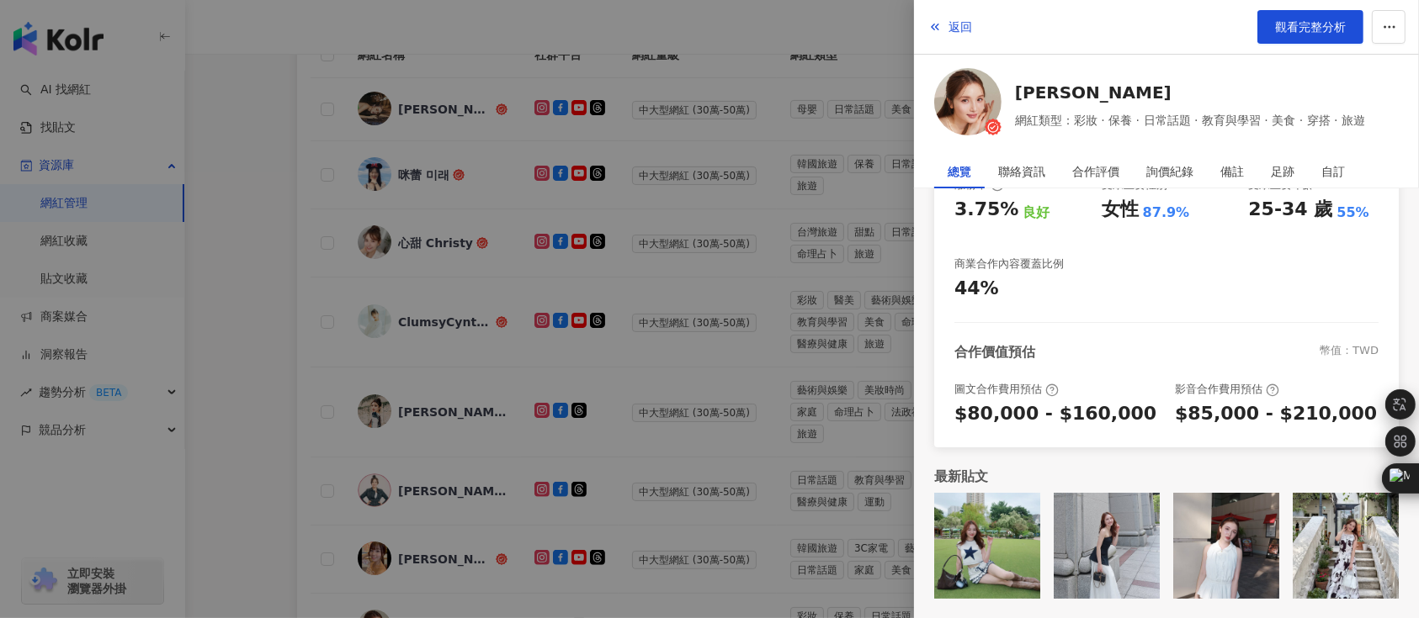
click at [451, 244] on div at bounding box center [709, 309] width 1419 height 618
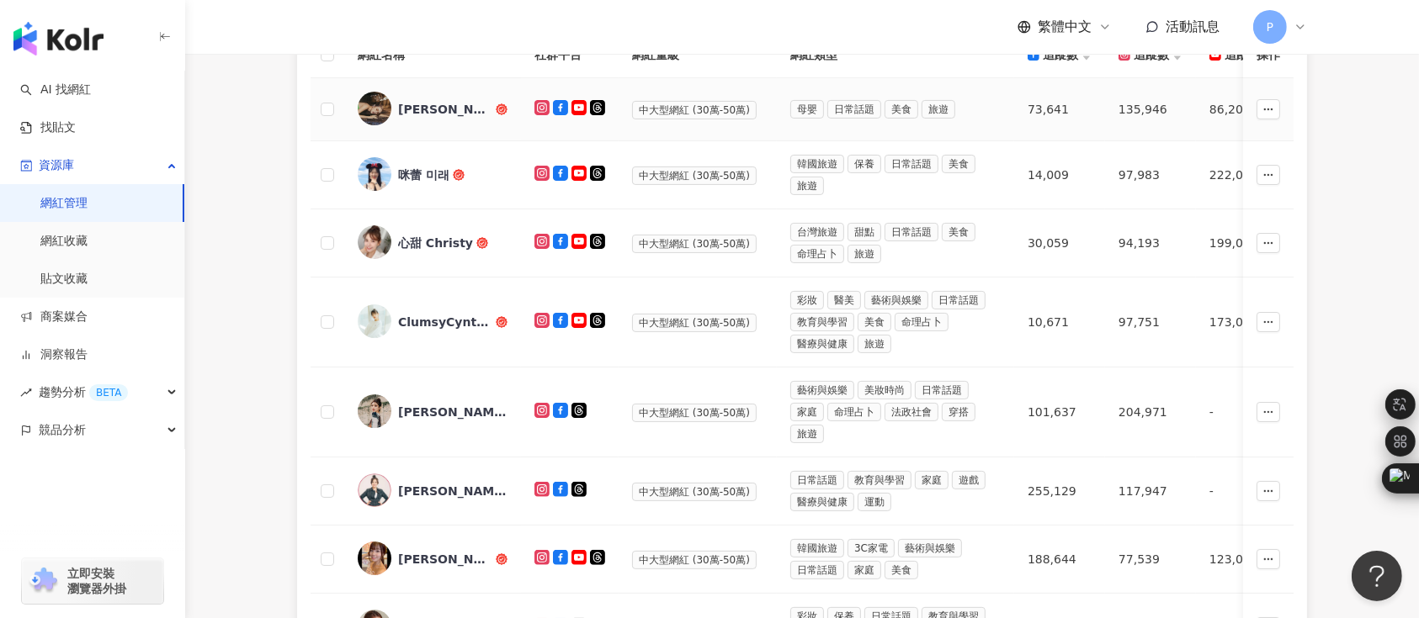
click at [419, 108] on div "[PERSON_NAME]" at bounding box center [445, 109] width 94 height 17
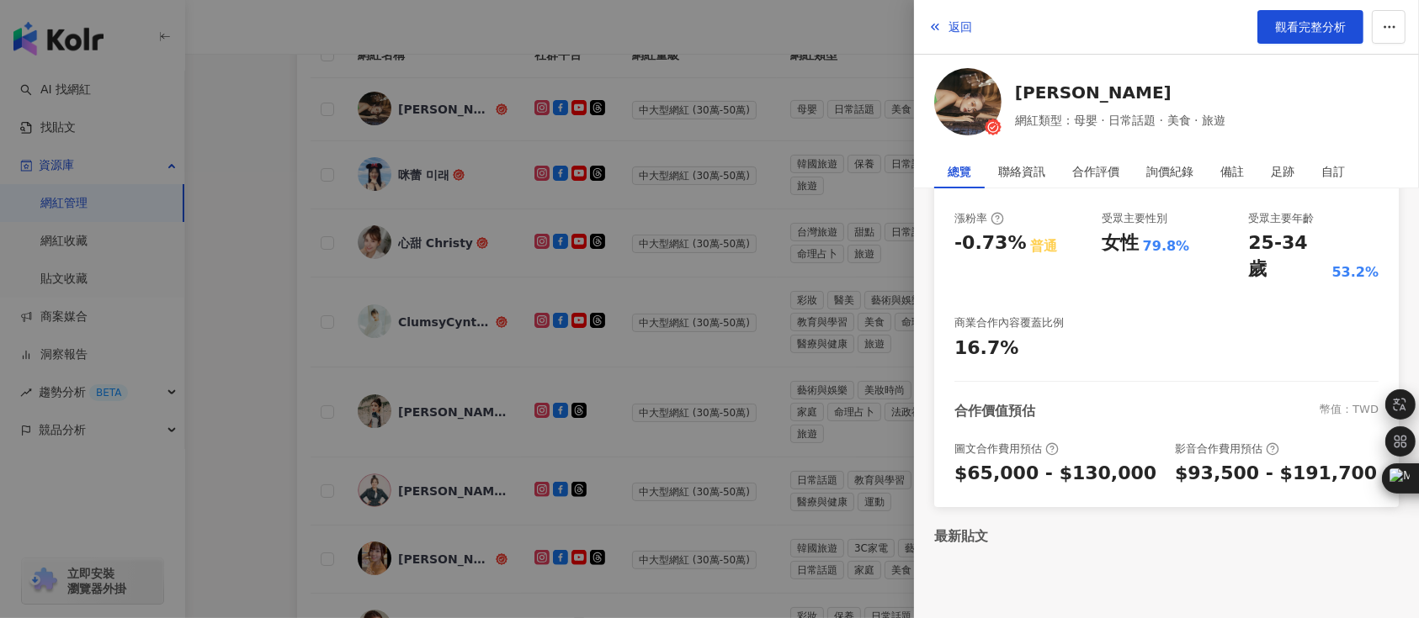
scroll to position [347, 0]
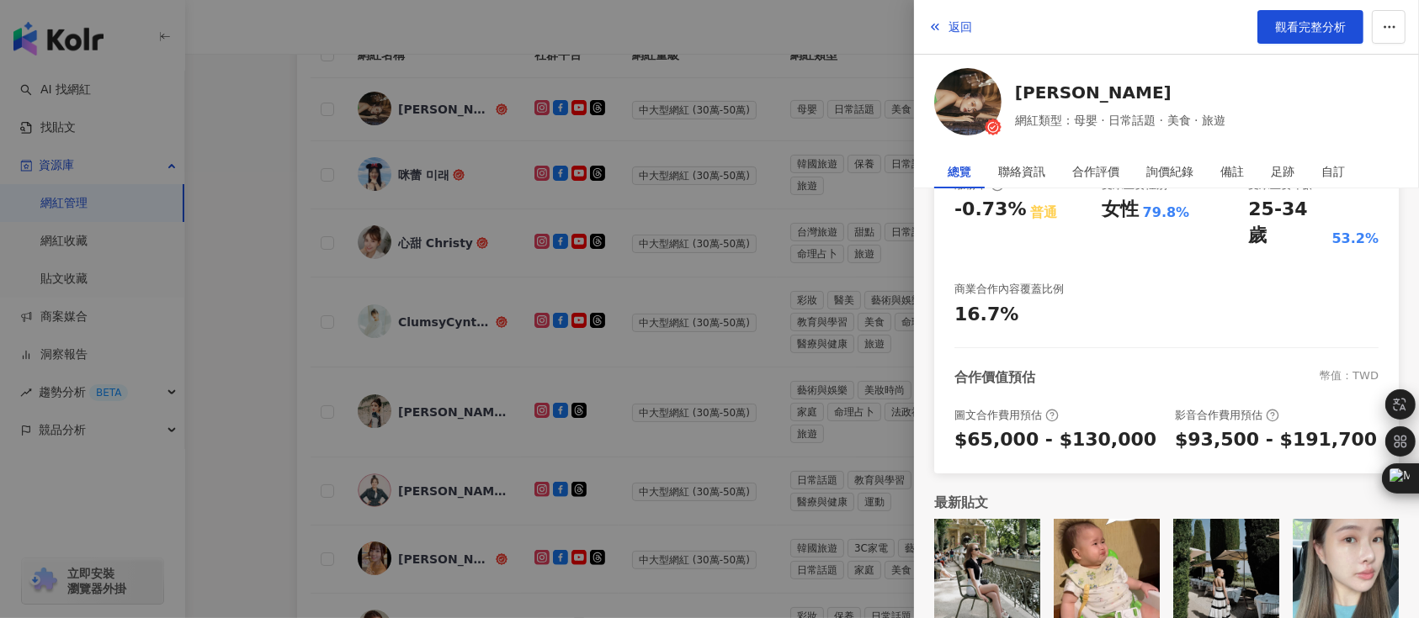
click at [236, 286] on div at bounding box center [709, 309] width 1419 height 618
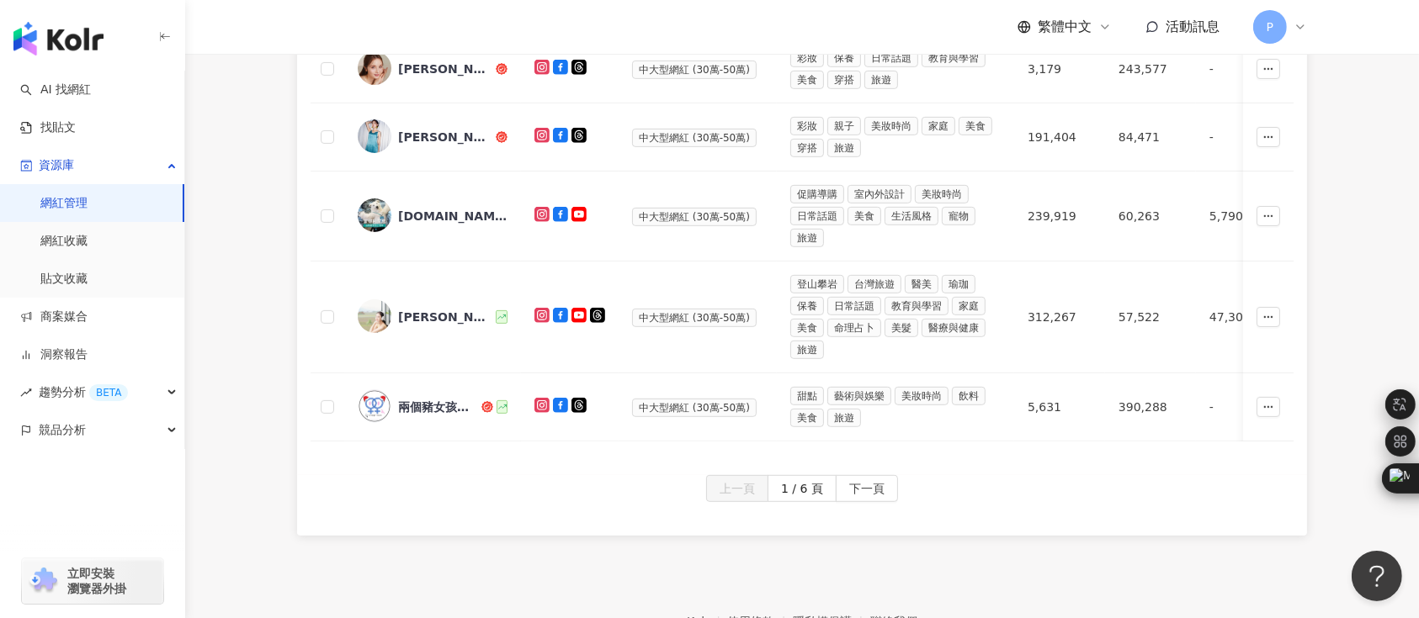
scroll to position [890, 0]
click at [88, 362] on link "洞察報告" at bounding box center [53, 355] width 67 height 17
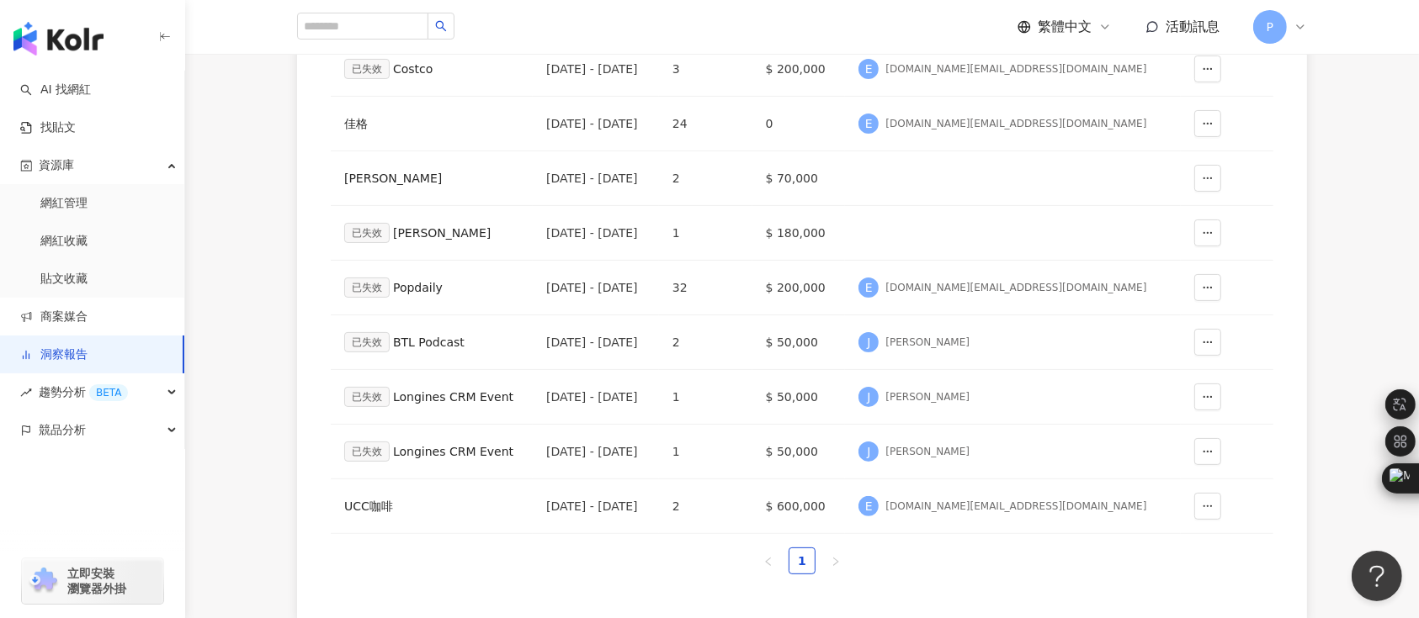
scroll to position [112, 0]
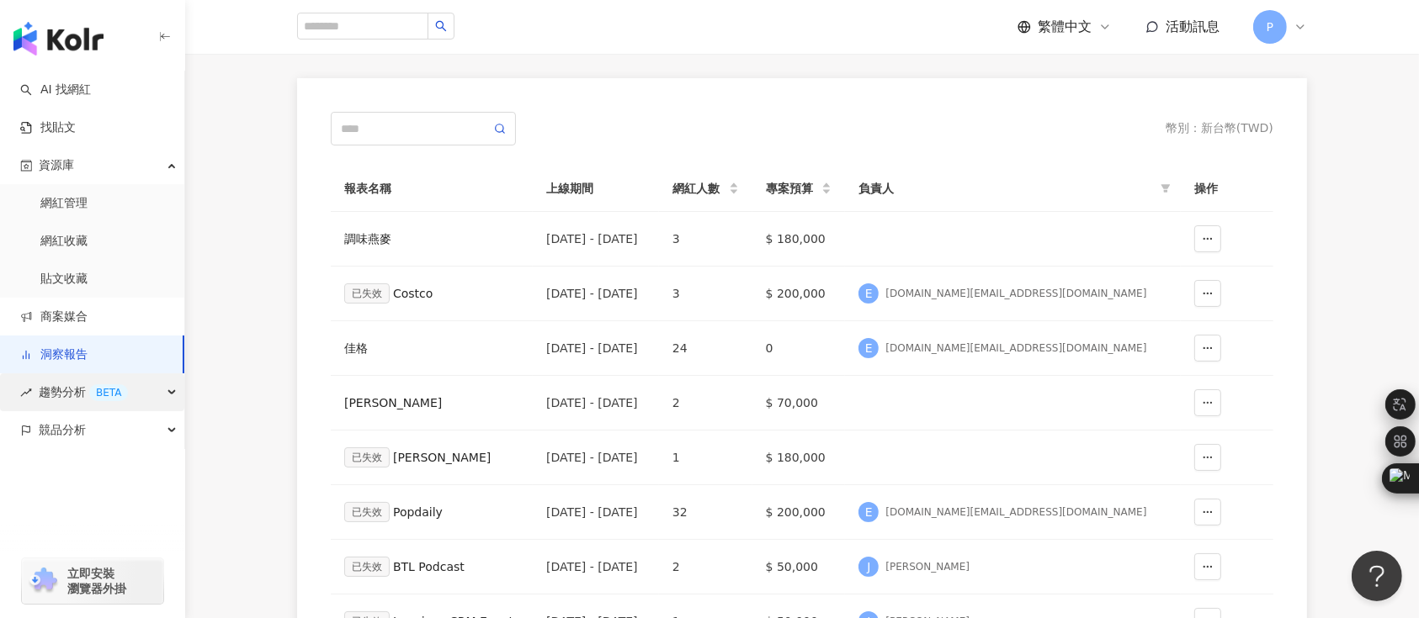
click at [117, 395] on div "BETA" at bounding box center [108, 393] width 39 height 17
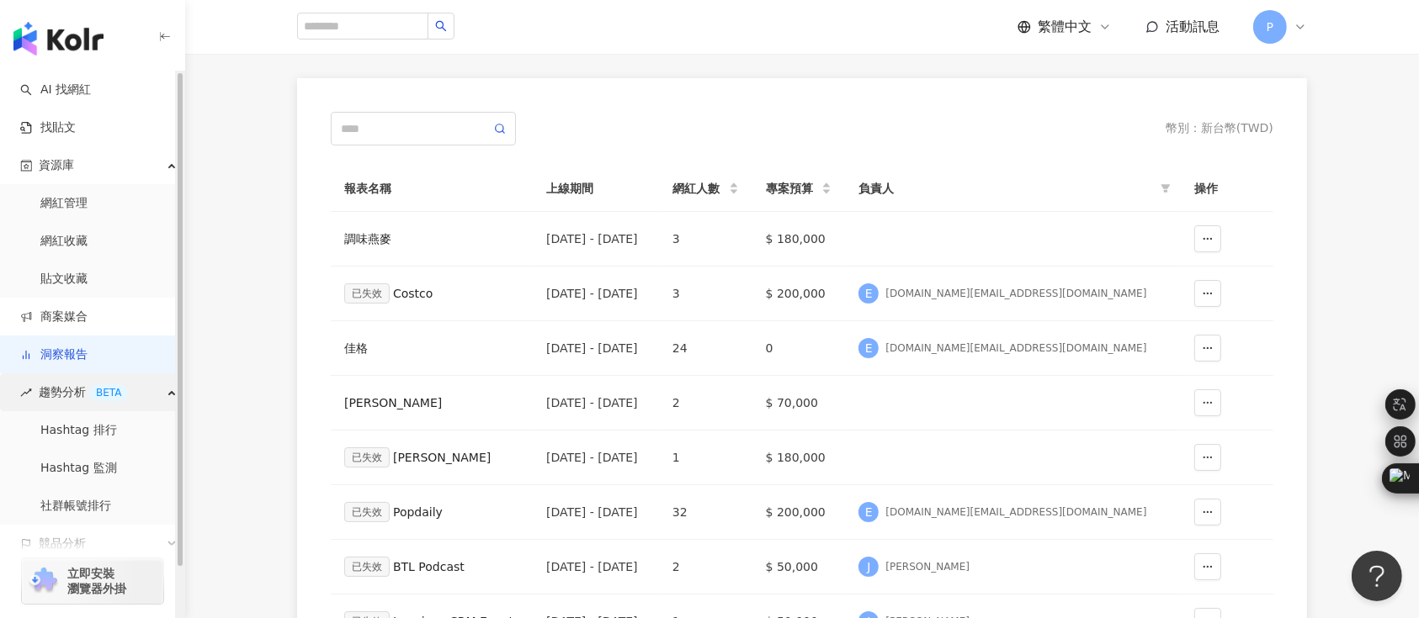
click at [135, 397] on div "趨勢分析 BETA" at bounding box center [92, 393] width 184 height 38
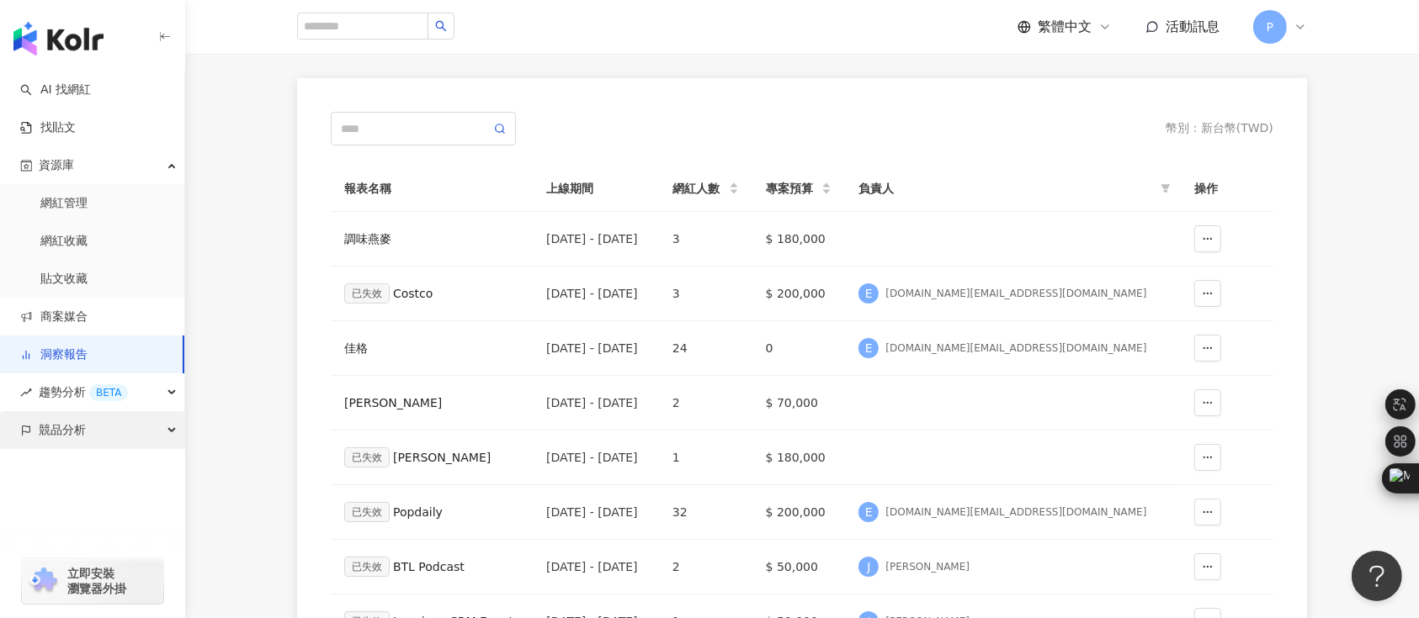
click at [124, 411] on div "競品分析" at bounding box center [92, 430] width 184 height 38
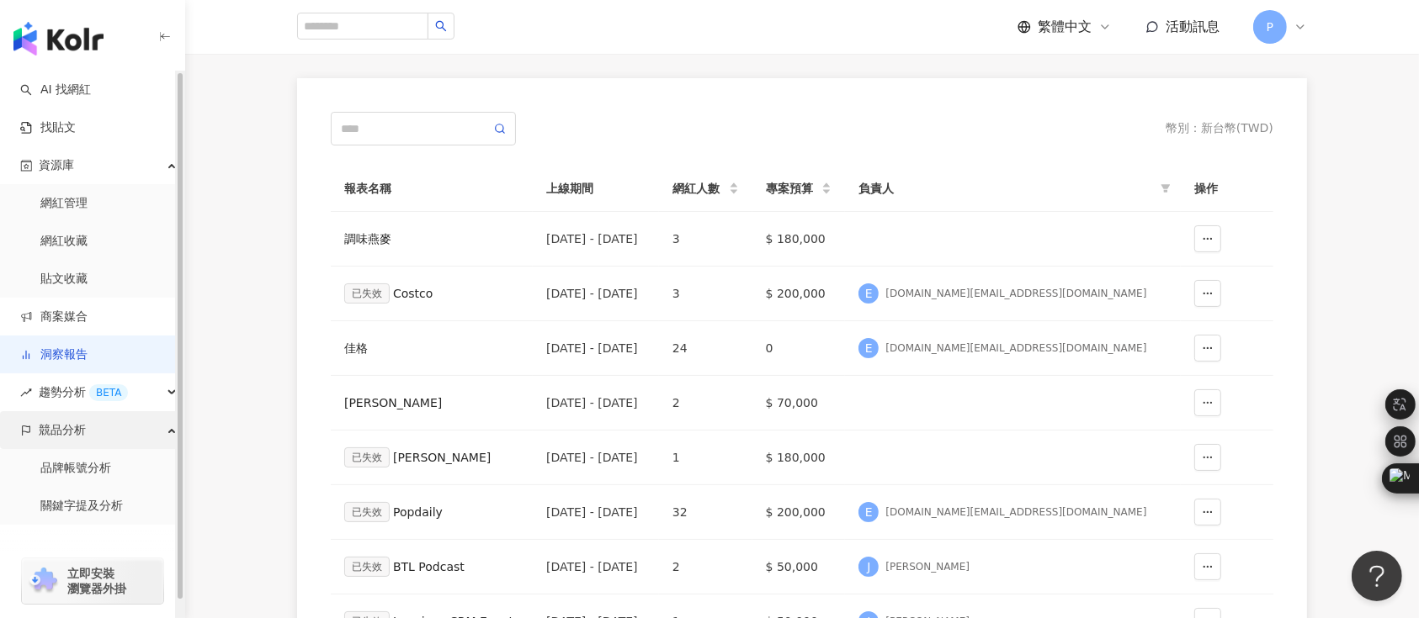
click at [123, 431] on div "競品分析" at bounding box center [92, 430] width 184 height 38
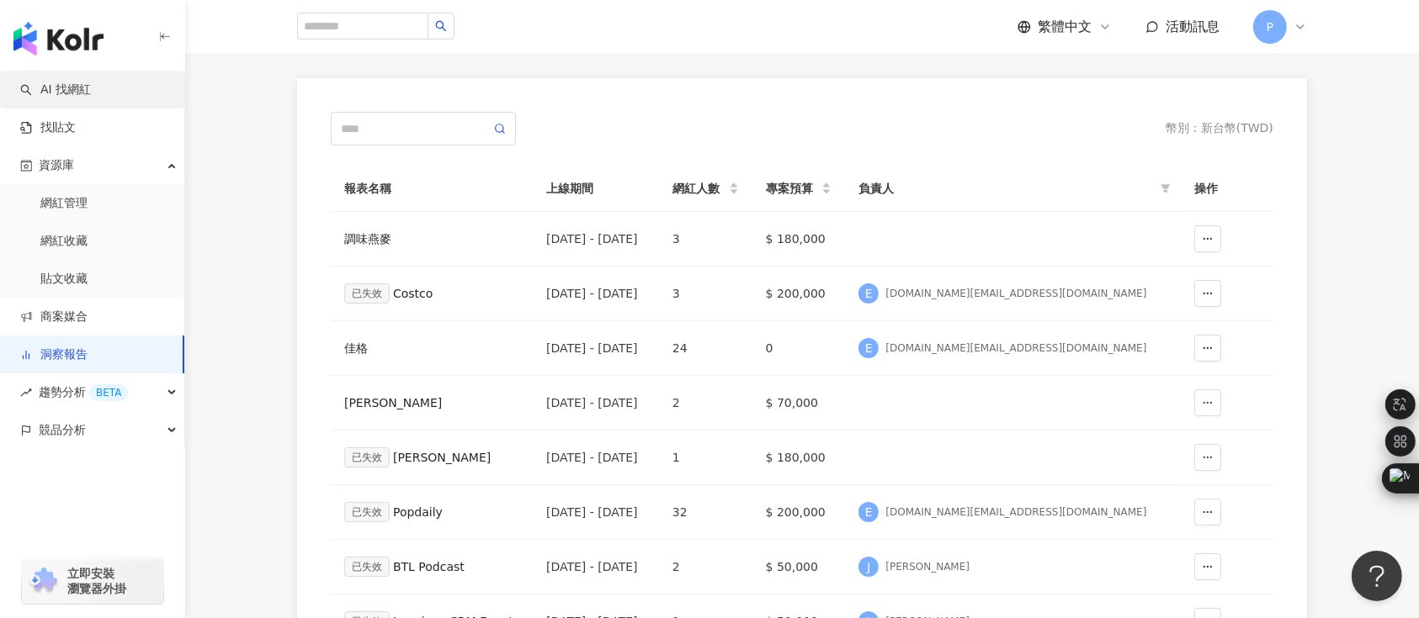
click at [91, 98] on link "AI 找網紅" at bounding box center [55, 90] width 71 height 17
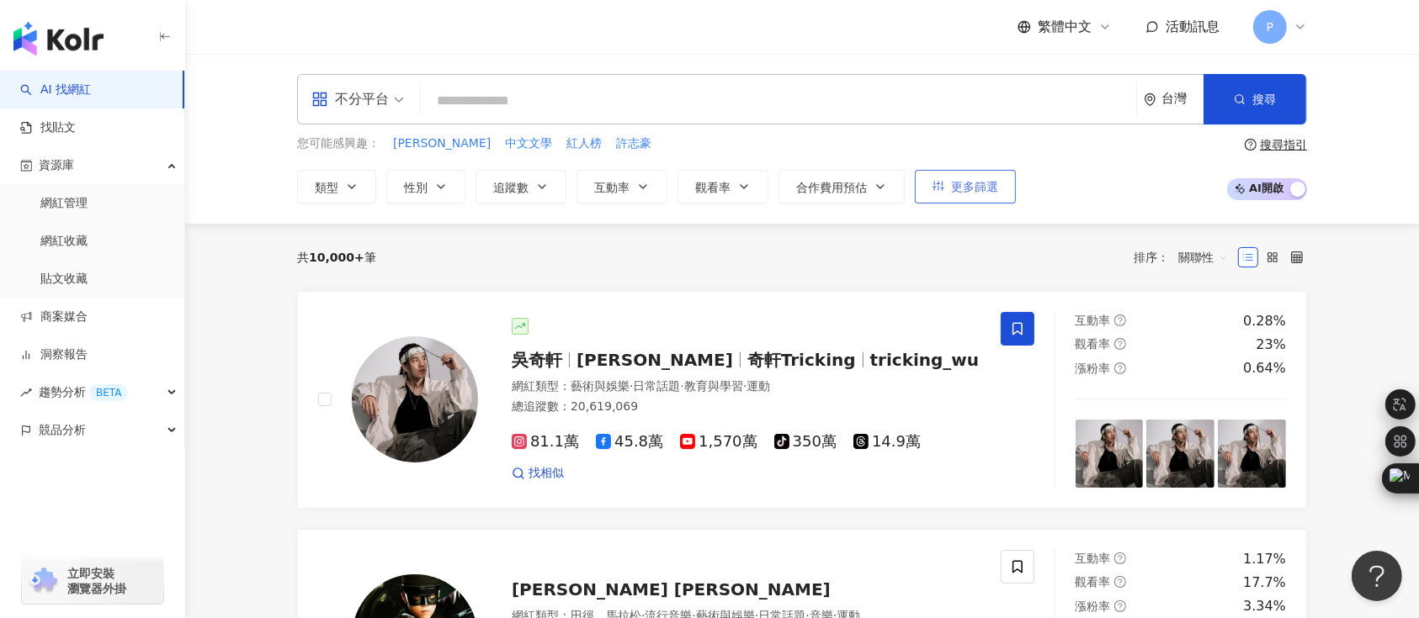
click at [991, 185] on span "更多篩選" at bounding box center [974, 186] width 47 height 13
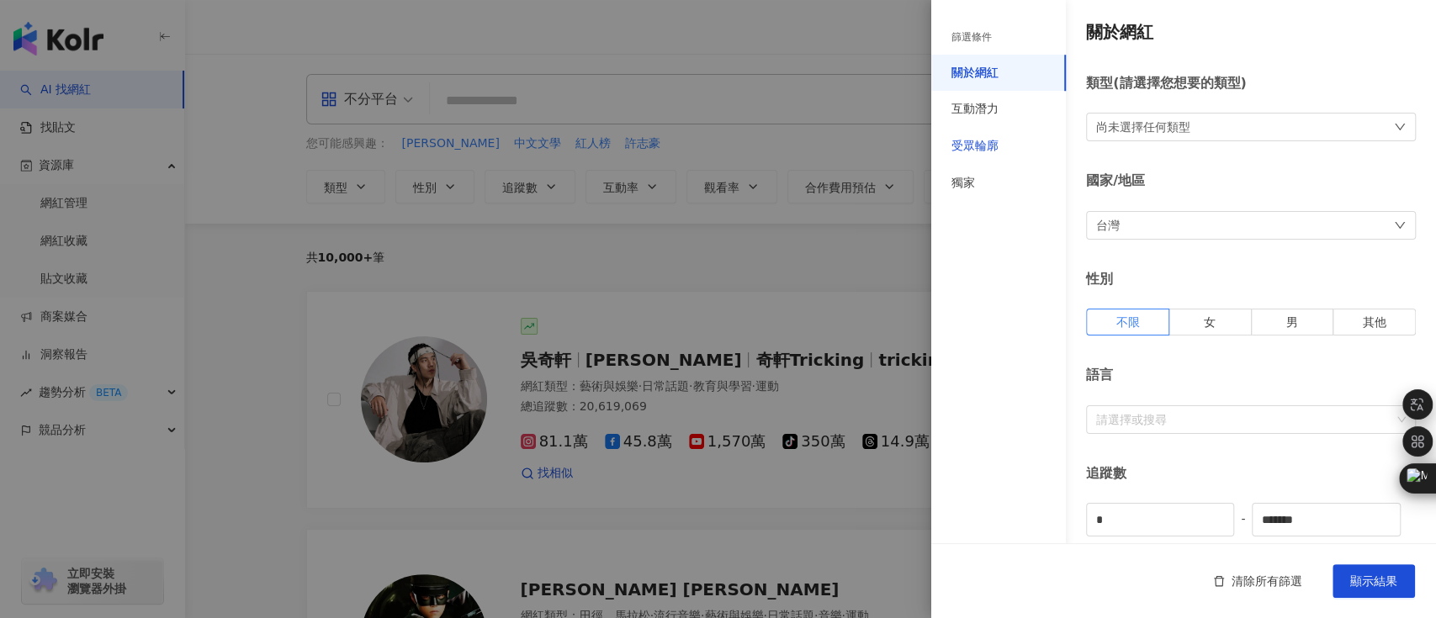
click at [979, 146] on div "受眾輪廓" at bounding box center [975, 146] width 47 height 17
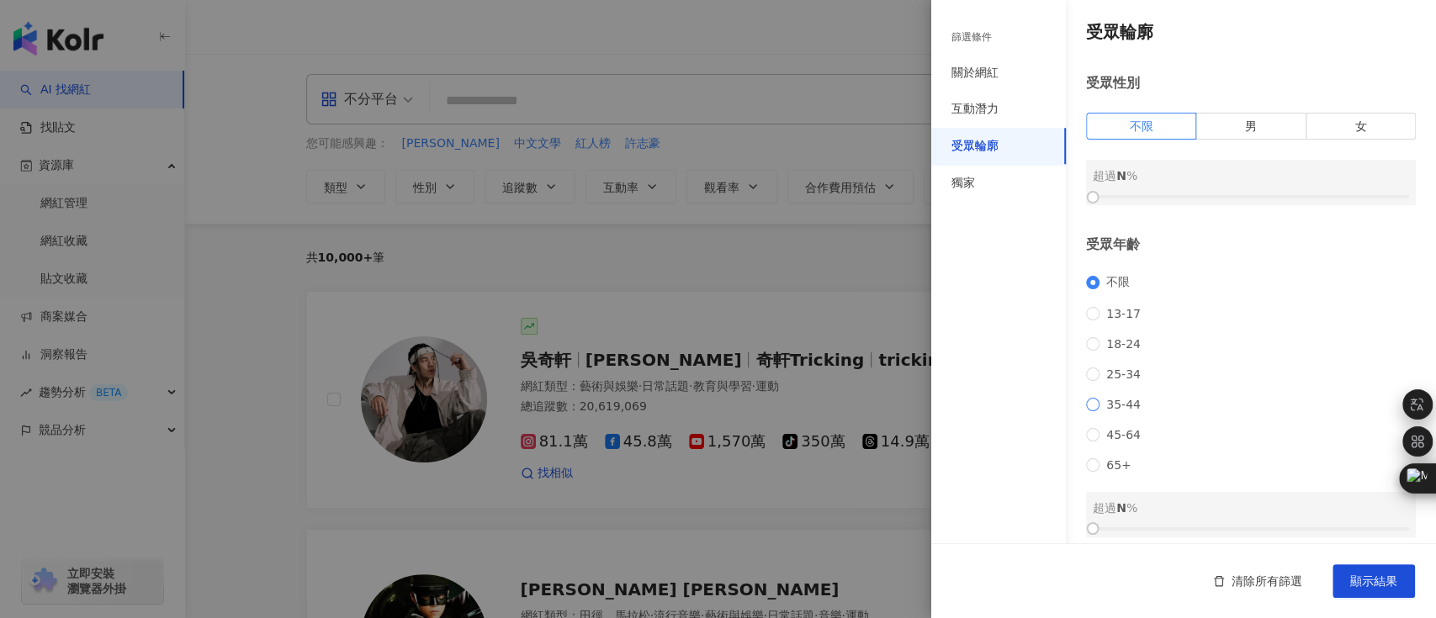
click at [1101, 411] on span "35-44" at bounding box center [1124, 404] width 48 height 13
click at [1319, 126] on label "女" at bounding box center [1361, 126] width 109 height 27
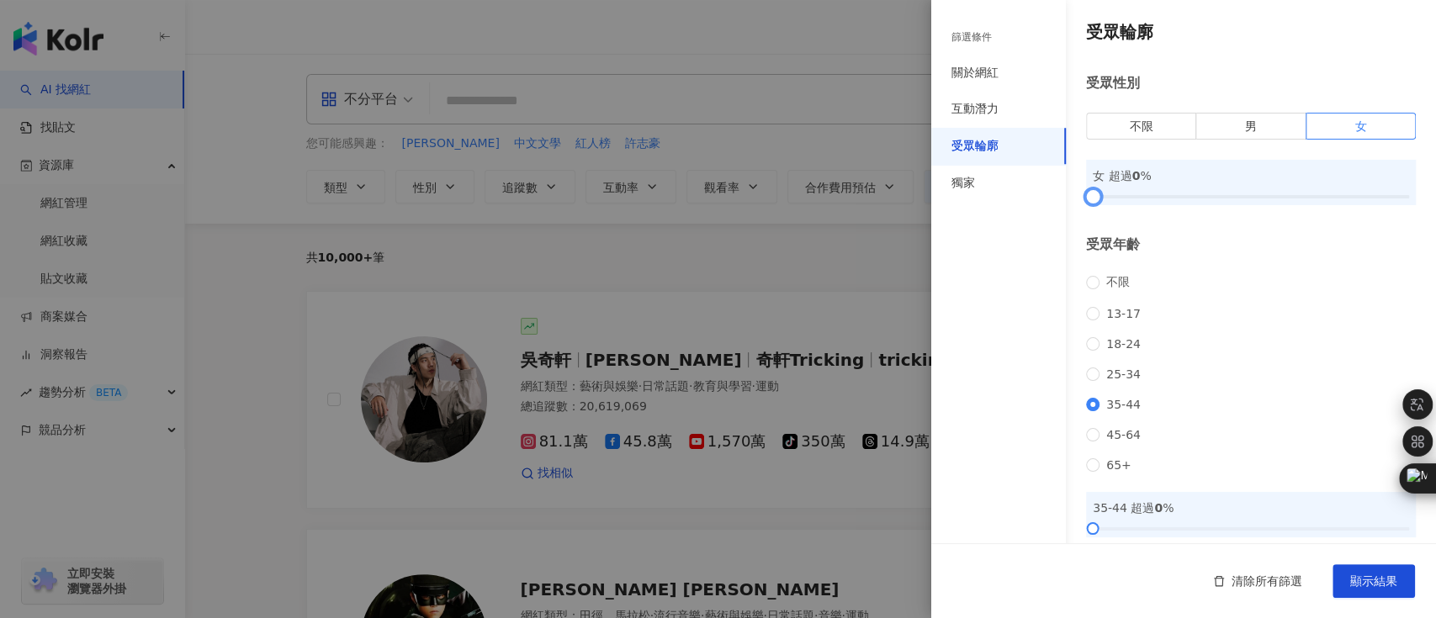
click at [1196, 202] on div at bounding box center [1251, 197] width 316 height 10
drag, startPoint x: 1196, startPoint y: 219, endPoint x: 1236, endPoint y: 211, distance: 41.1
click at [1236, 211] on div "受眾輪廓 受眾性別 不限 男 女 女 超過 34 % 受眾年齡 不限 [PHONE_NUMBER] [PHONE_NUMBER] 45-64 65+ 35-4…" at bounding box center [1183, 360] width 505 height 721
drag, startPoint x: 1191, startPoint y: 197, endPoint x: 1256, endPoint y: 199, distance: 65.7
click at [1265, 199] on div at bounding box center [1269, 197] width 9 height 9
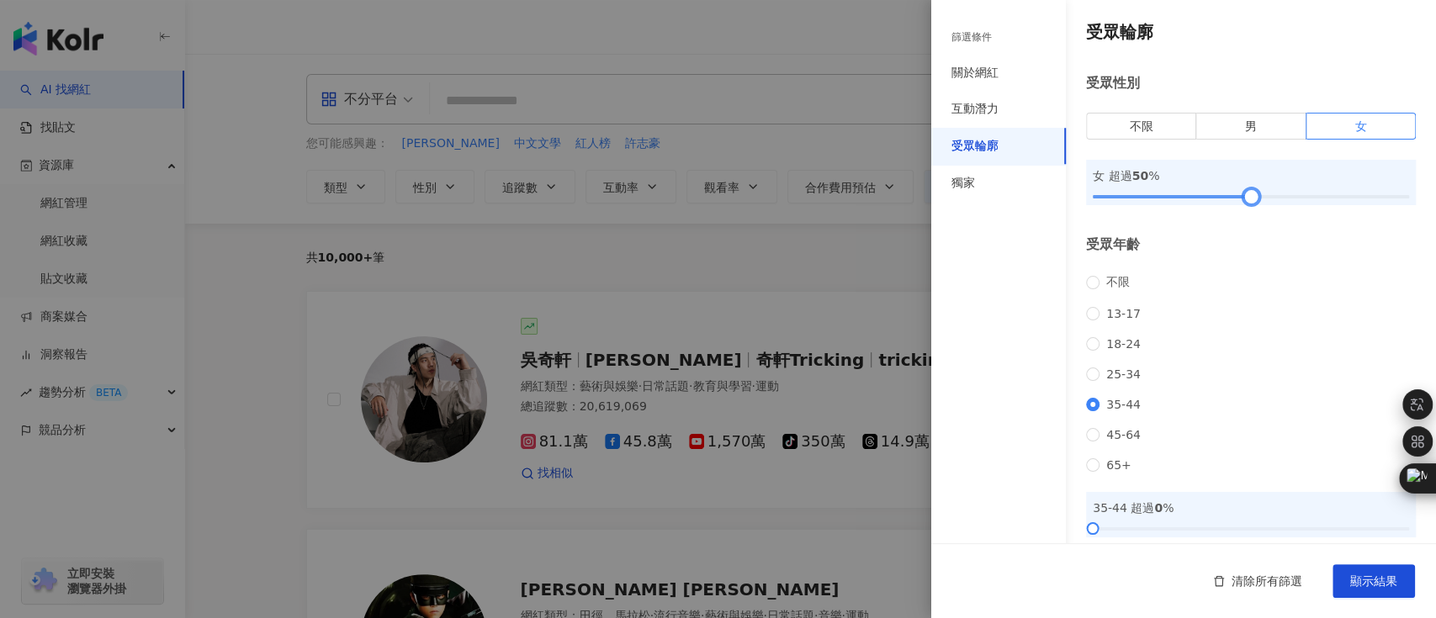
click at [1242, 200] on div at bounding box center [1251, 197] width 316 height 10
click at [1385, 583] on span "顯示結果" at bounding box center [1373, 581] width 47 height 13
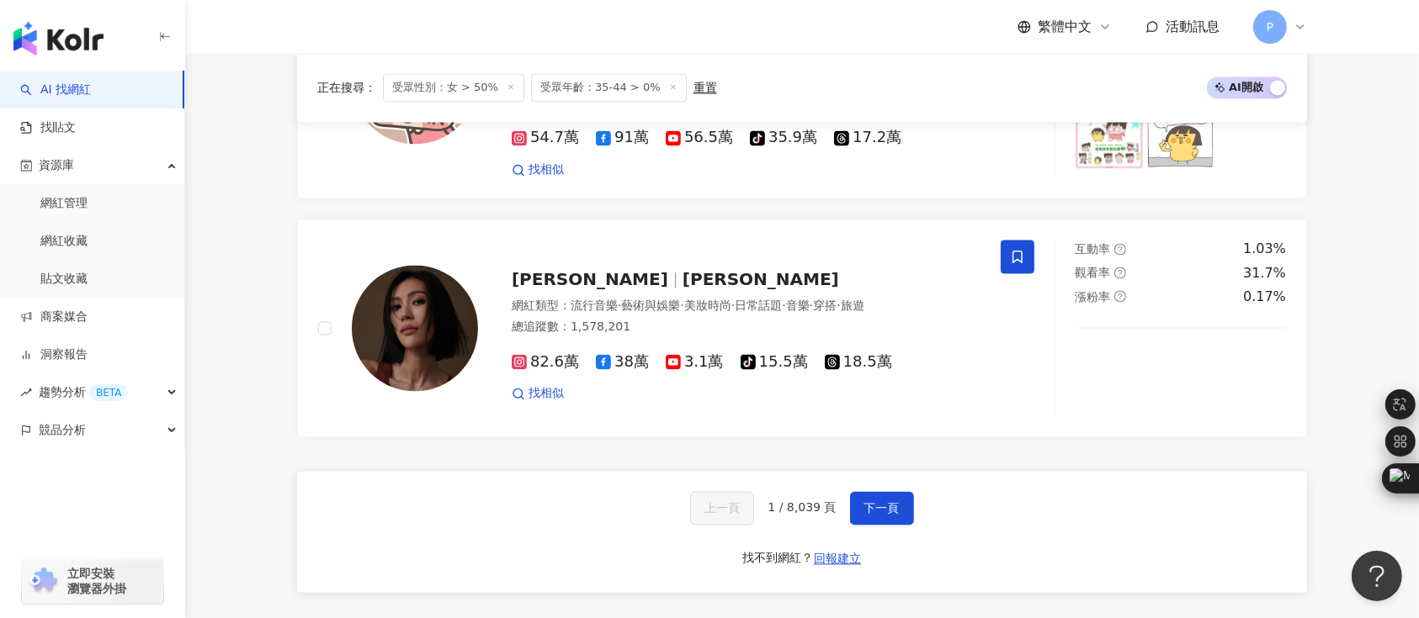
scroll to position [3141, 0]
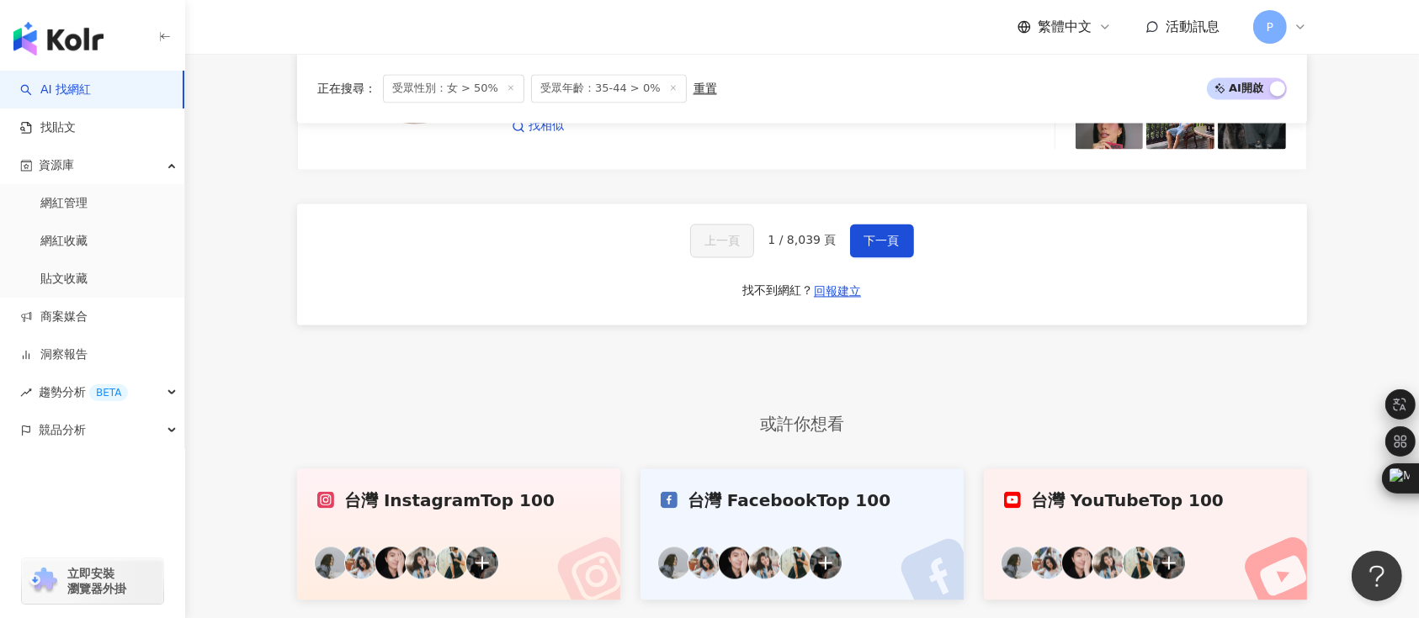
scroll to position [3299, 0]
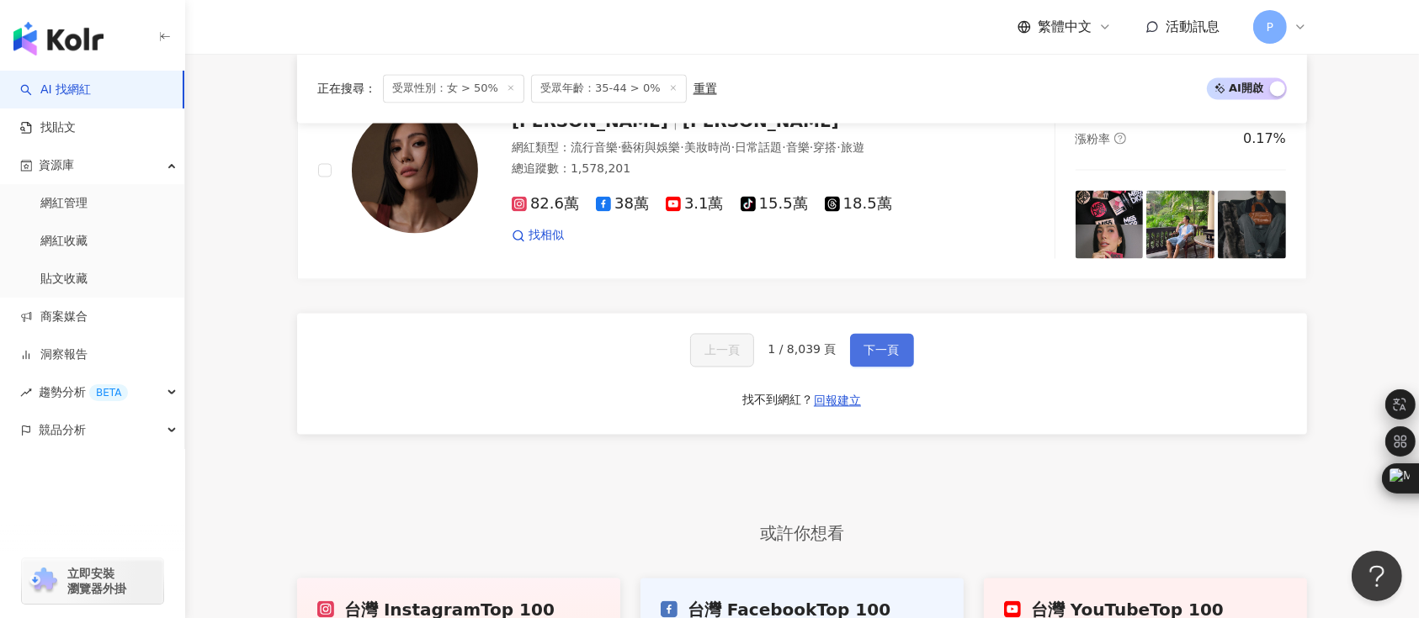
click at [894, 343] on span "下一頁" at bounding box center [881, 349] width 35 height 13
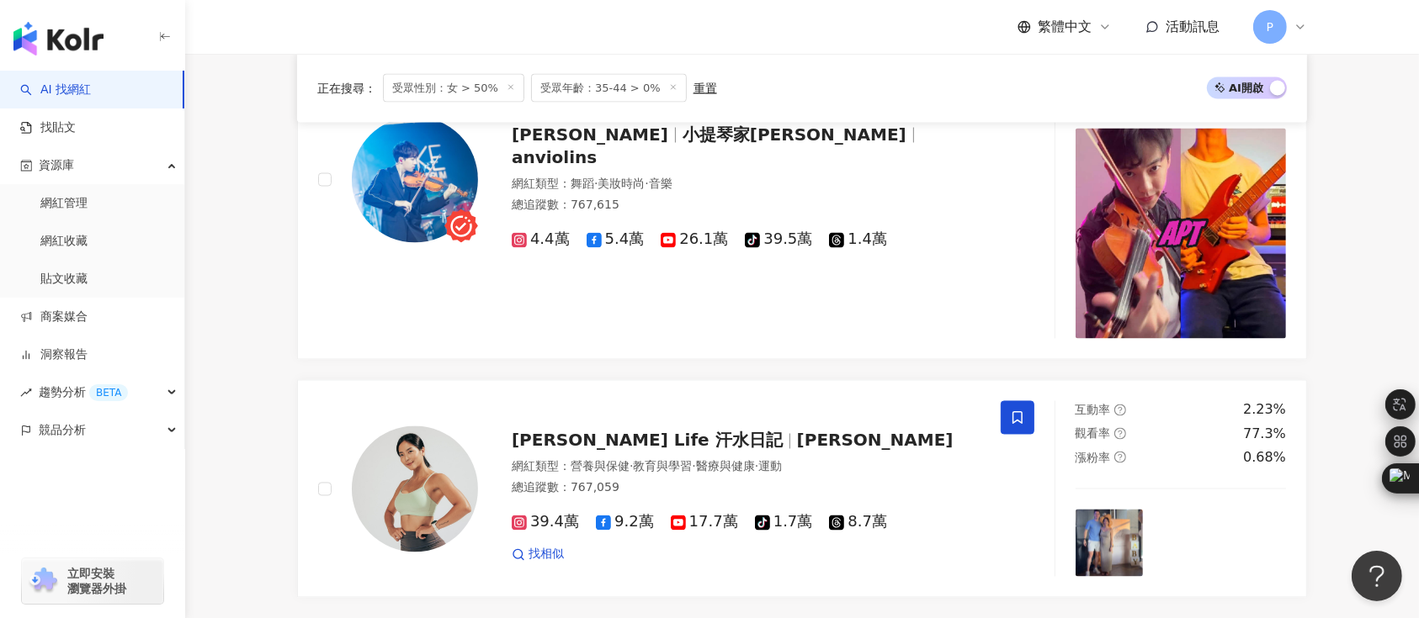
scroll to position [3305, 0]
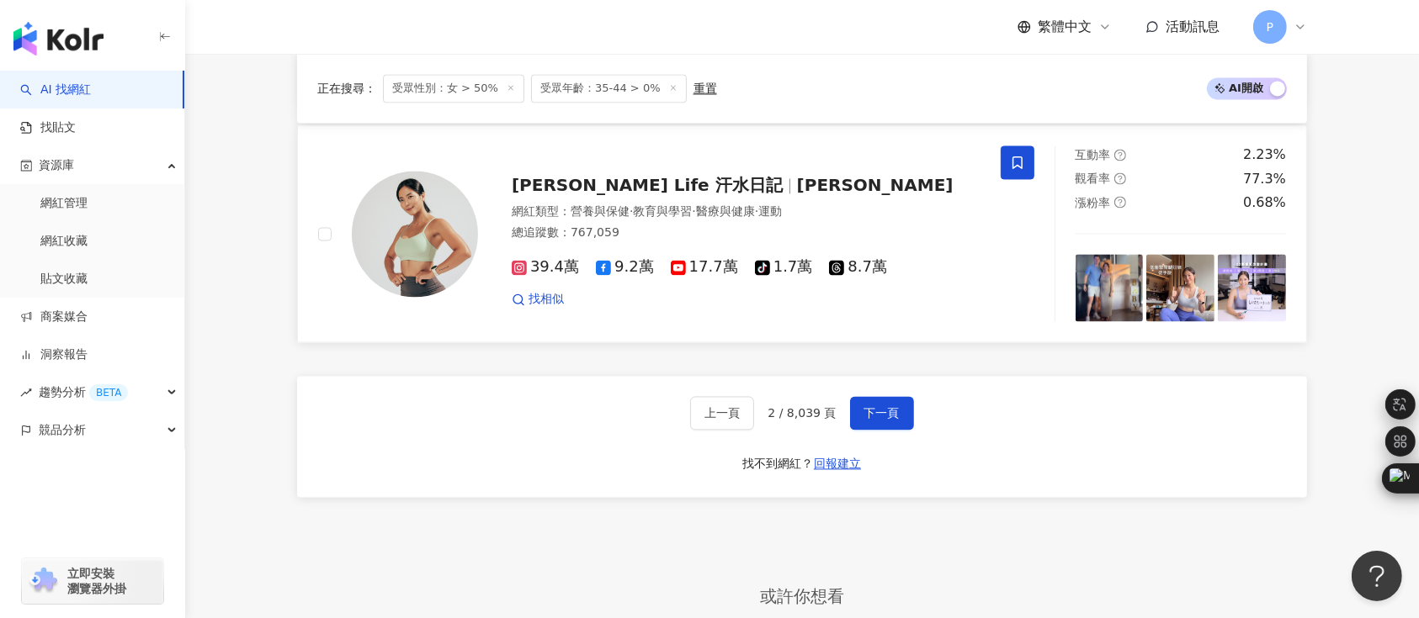
click at [646, 189] on span "[PERSON_NAME] Life 汗水日記" at bounding box center [647, 185] width 271 height 20
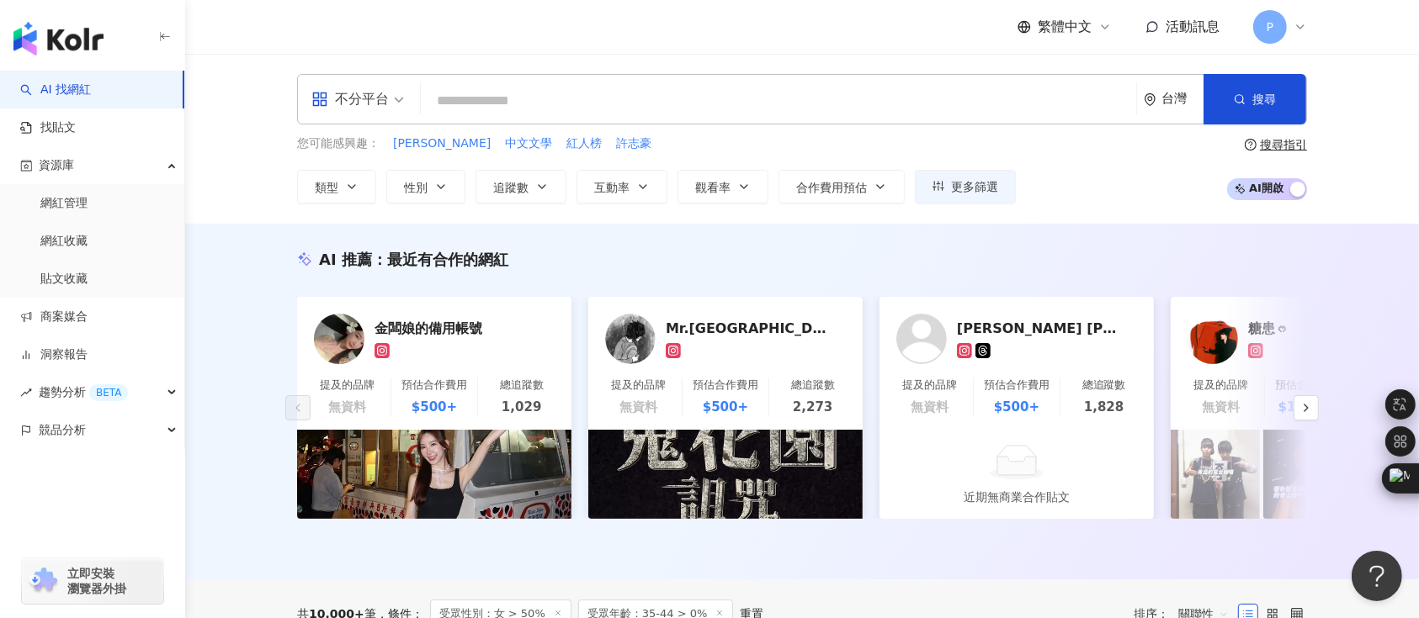
scroll to position [448, 0]
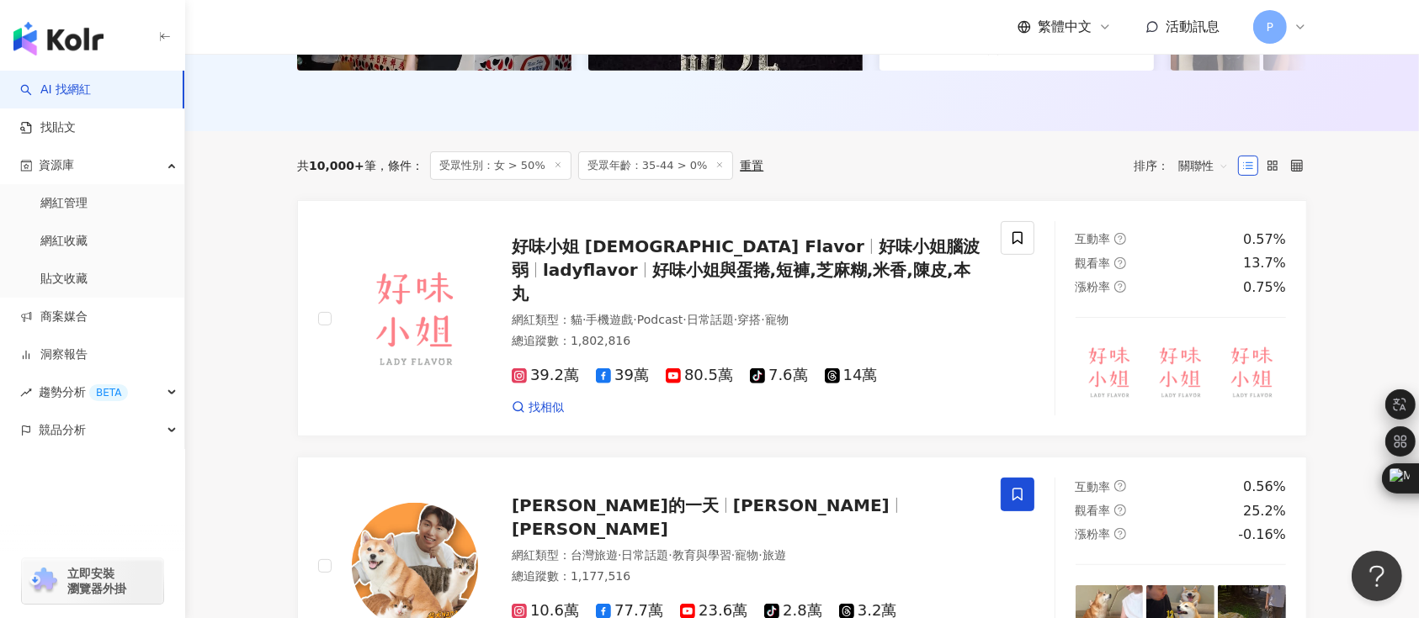
click at [651, 180] on span "受眾年齡：35-44 > 0%" at bounding box center [656, 165] width 156 height 29
click at [618, 178] on span "受眾年齡：35-44 > 0%" at bounding box center [656, 165] width 156 height 29
click at [931, 159] on div "共 10,000+ 筆 條件 ： 受眾性別：女 > 50% 受眾年齡：35-44 > 0% 重置 排序： 關聯性" at bounding box center [802, 165] width 1010 height 69
click at [740, 172] on div "重置" at bounding box center [752, 165] width 24 height 13
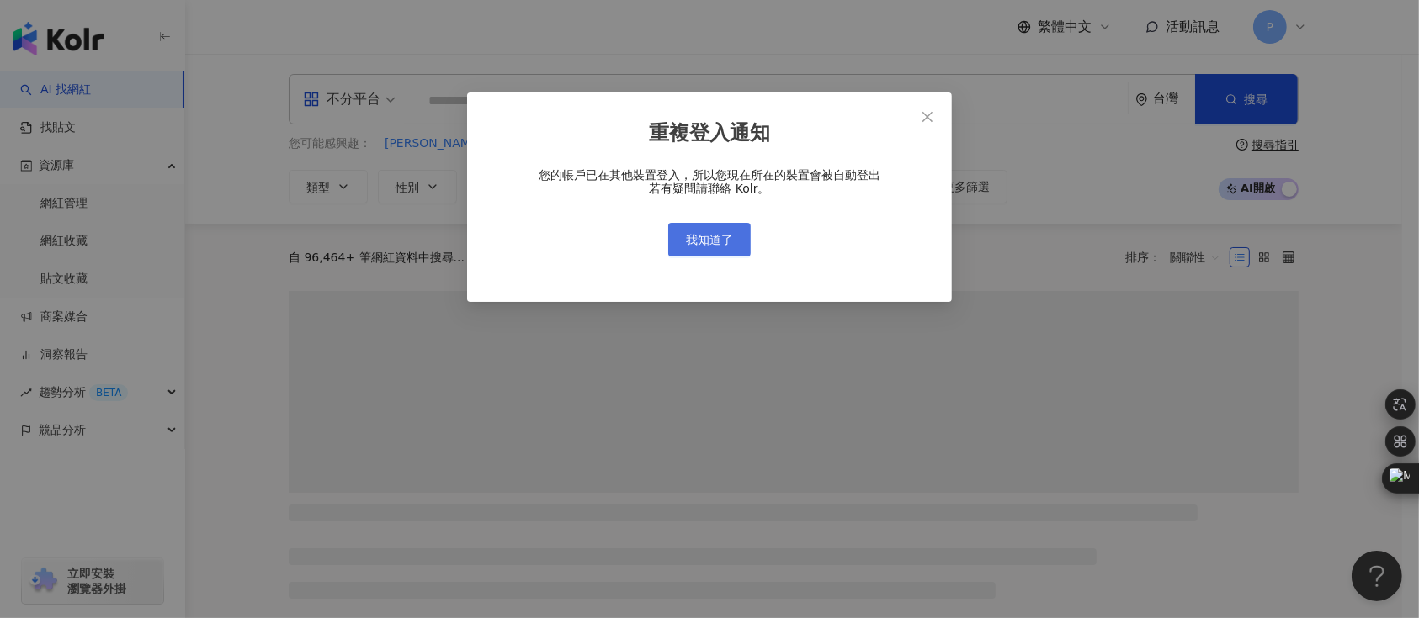
click at [745, 228] on button "我知道了" at bounding box center [709, 240] width 82 height 34
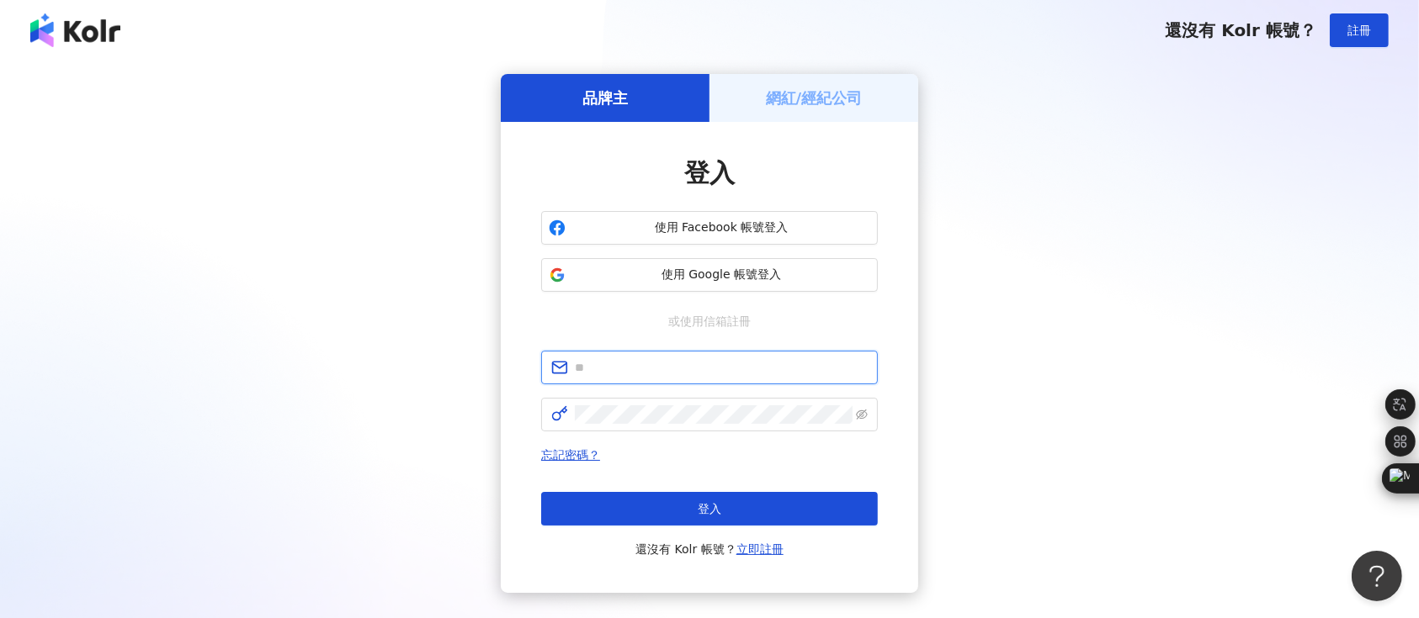
type input "**********"
drag, startPoint x: 739, startPoint y: 432, endPoint x: 717, endPoint y: 463, distance: 38.0
click at [734, 476] on div "**********" at bounding box center [709, 455] width 337 height 209
click at [1286, 367] on div "**********" at bounding box center [709, 333] width 1378 height 519
click at [173, 339] on div "**********" at bounding box center [709, 333] width 1378 height 519
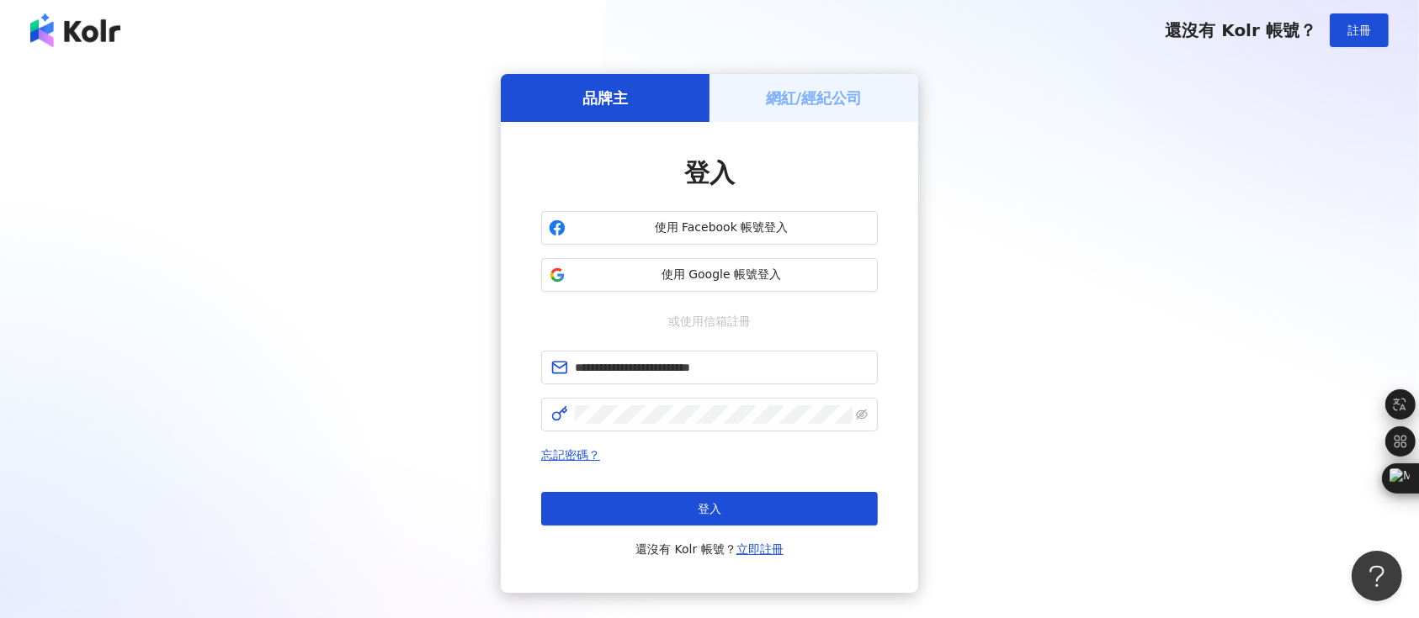
drag, startPoint x: 1353, startPoint y: 232, endPoint x: 1337, endPoint y: 231, distance: 16.0
click at [1353, 232] on div "**********" at bounding box center [709, 333] width 1378 height 519
click at [1328, 86] on div "**********" at bounding box center [709, 333] width 1378 height 519
